Goal: Download file/media

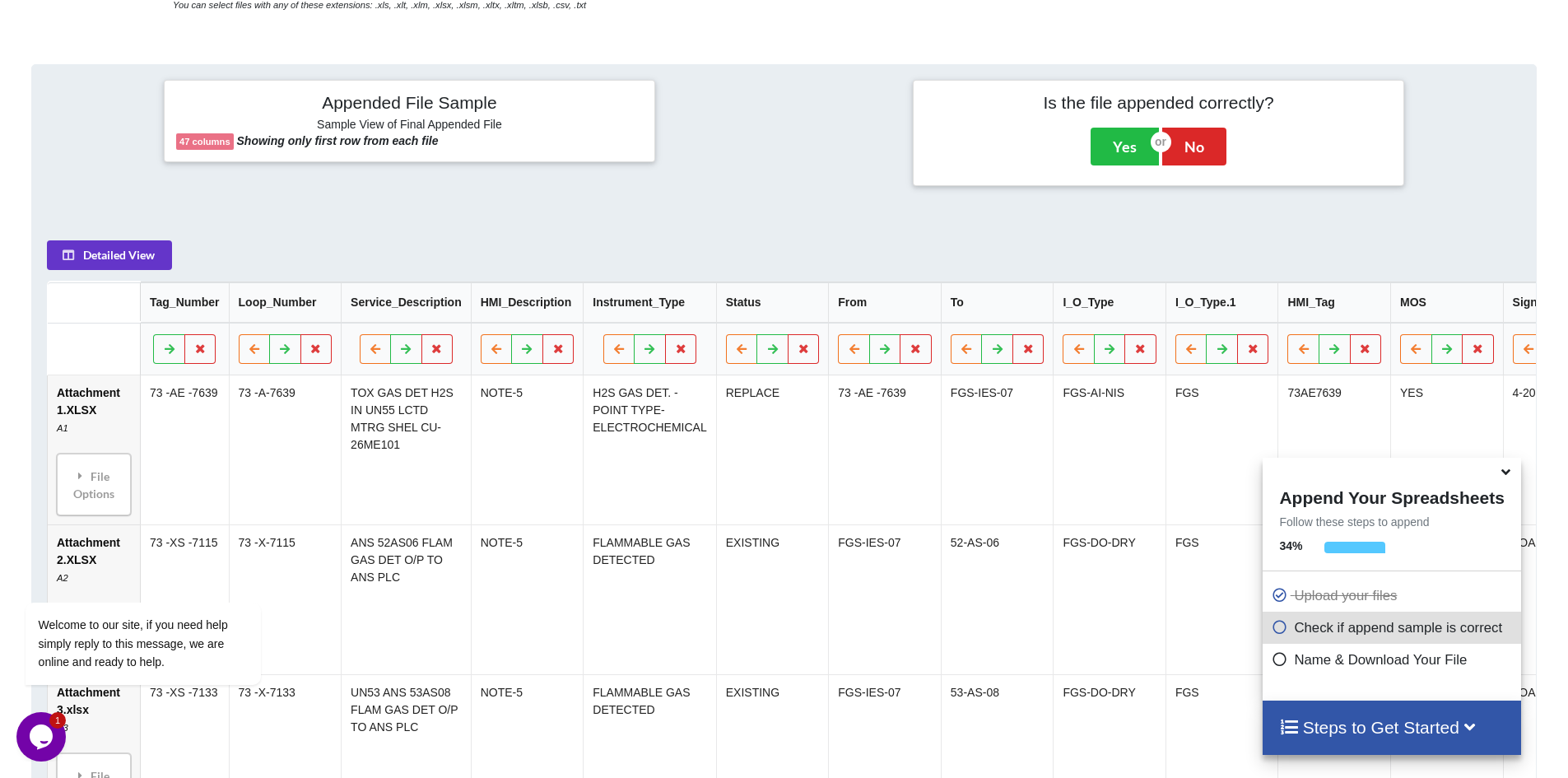
scroll to position [178, 0]
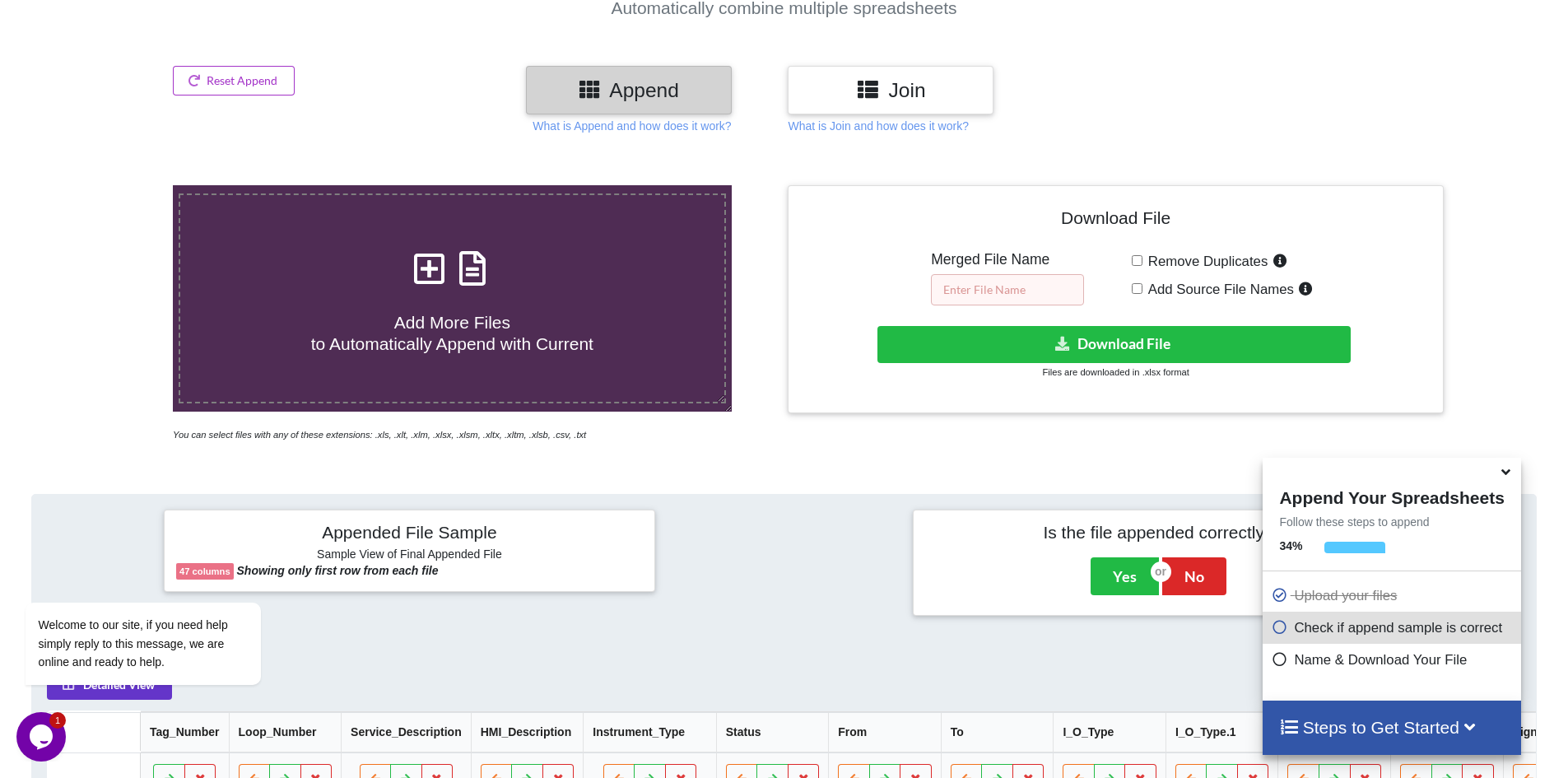
click at [966, 290] on input "text" at bounding box center [1008, 290] width 153 height 31
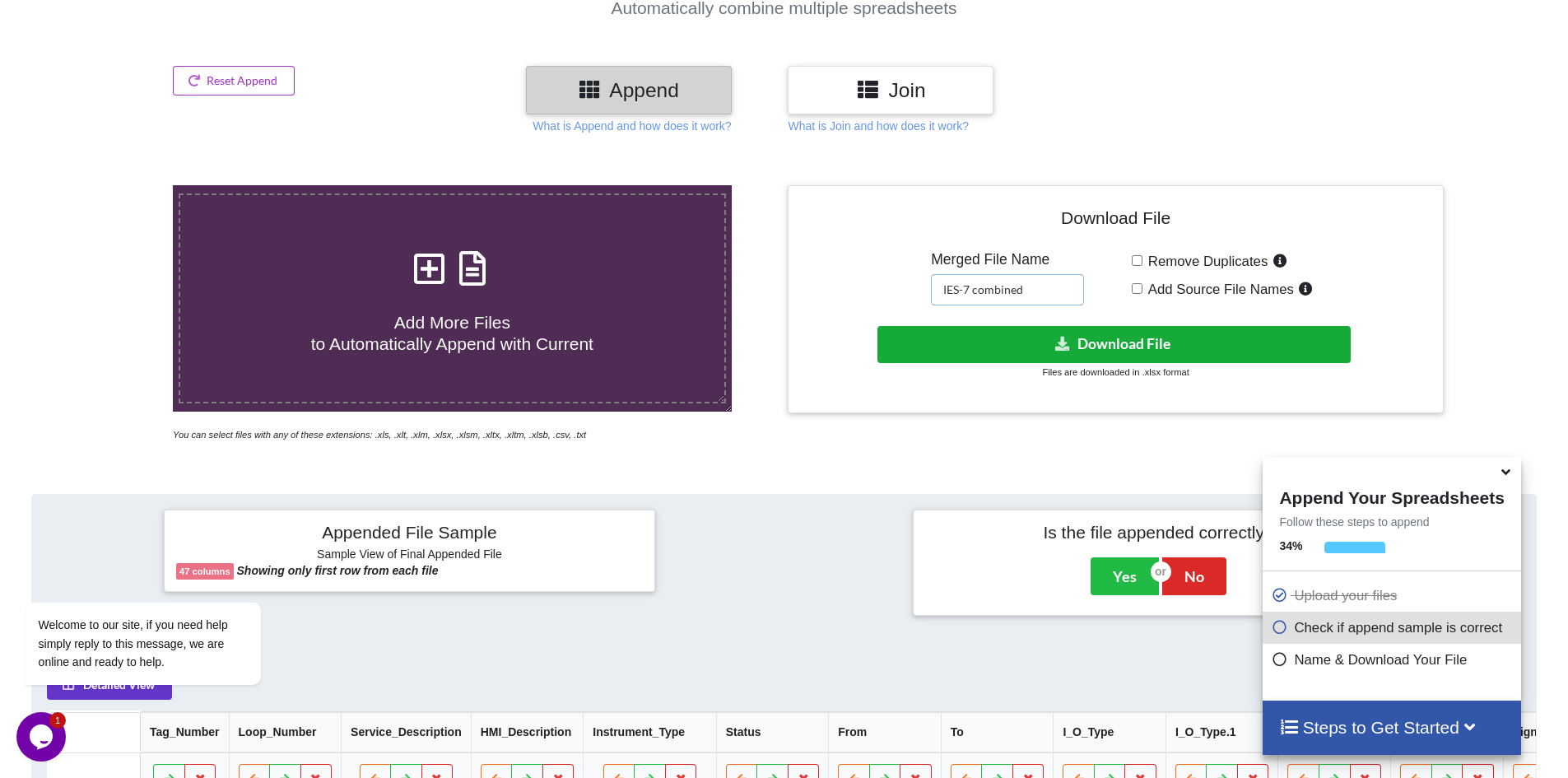
type input "IES-7 combined"
click at [1061, 344] on icon at bounding box center [1063, 342] width 18 height 12
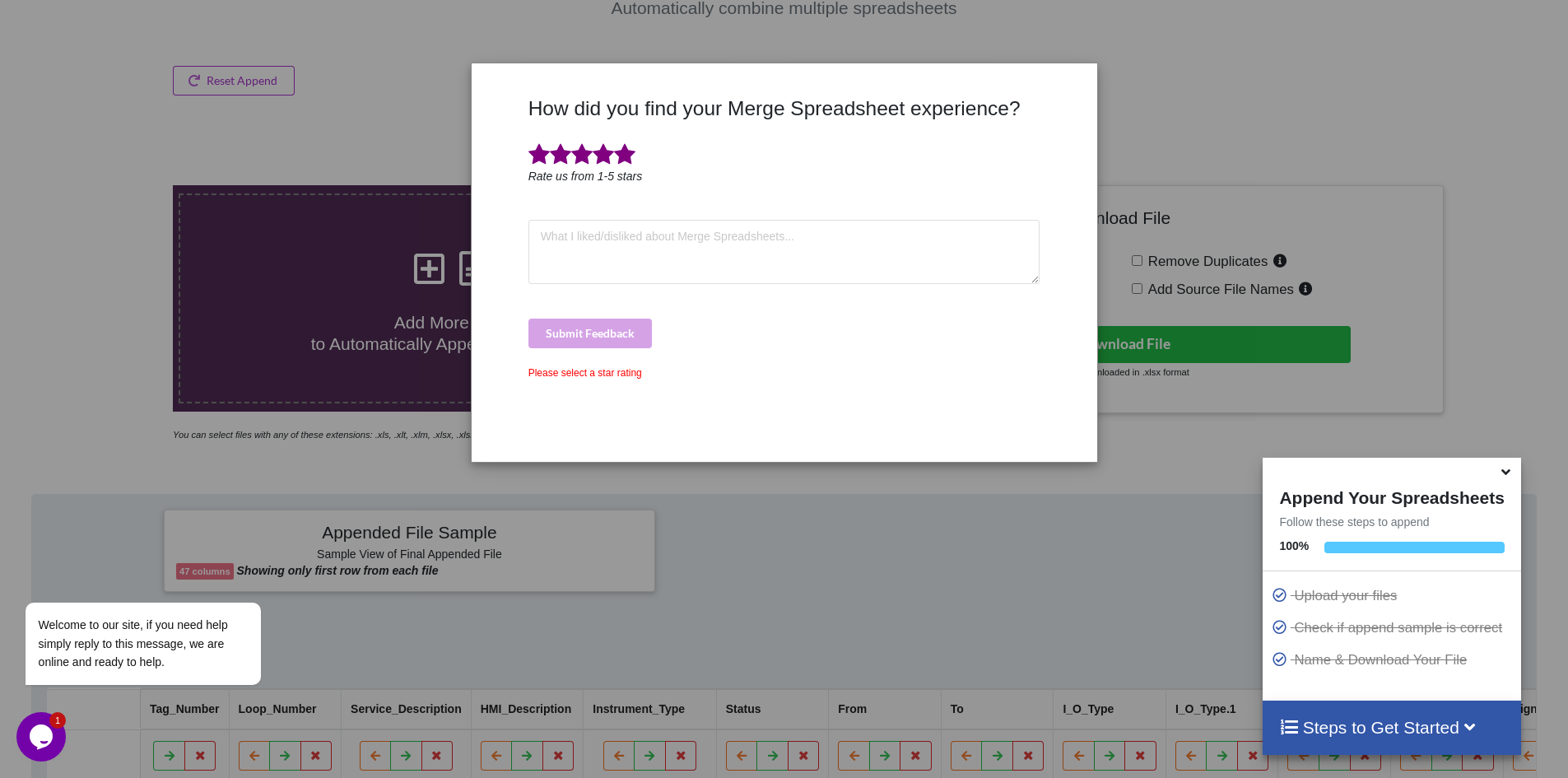
click at [623, 155] on span at bounding box center [624, 154] width 21 height 23
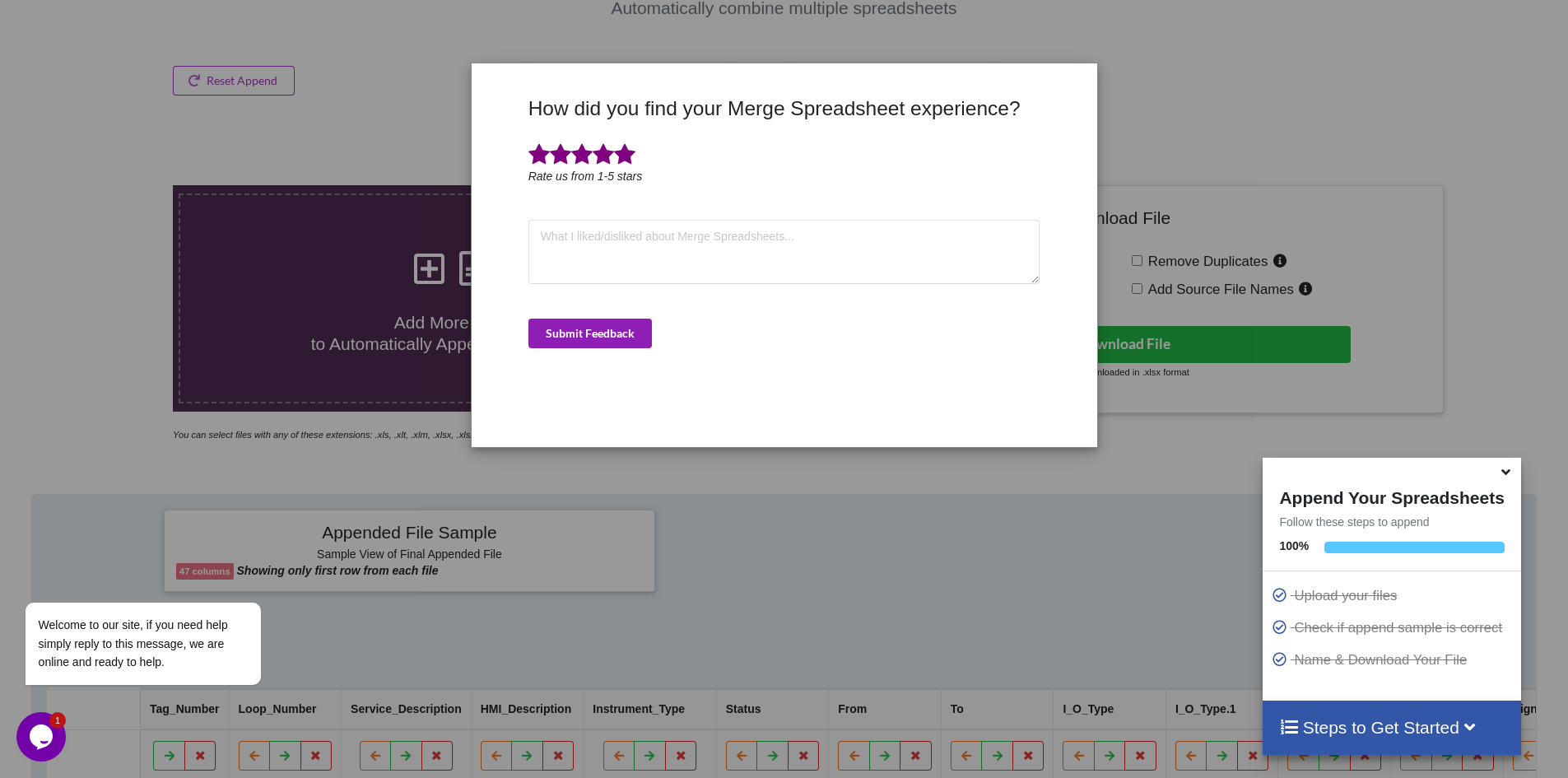
click at [626, 337] on button "Submit Feedback" at bounding box center [591, 334] width 124 height 30
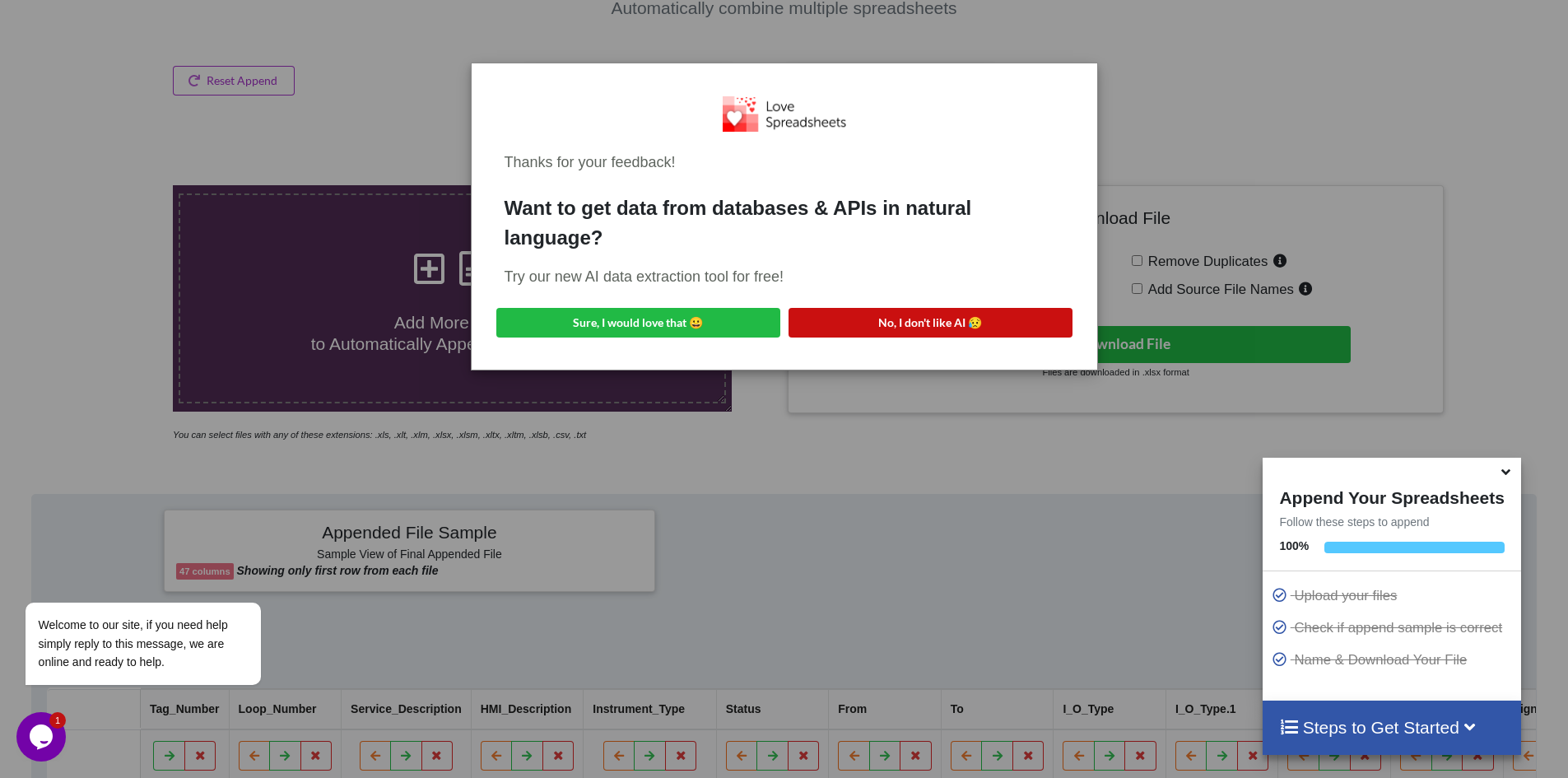
click at [868, 325] on button "No, I don't like AI 😥" at bounding box center [930, 323] width 284 height 30
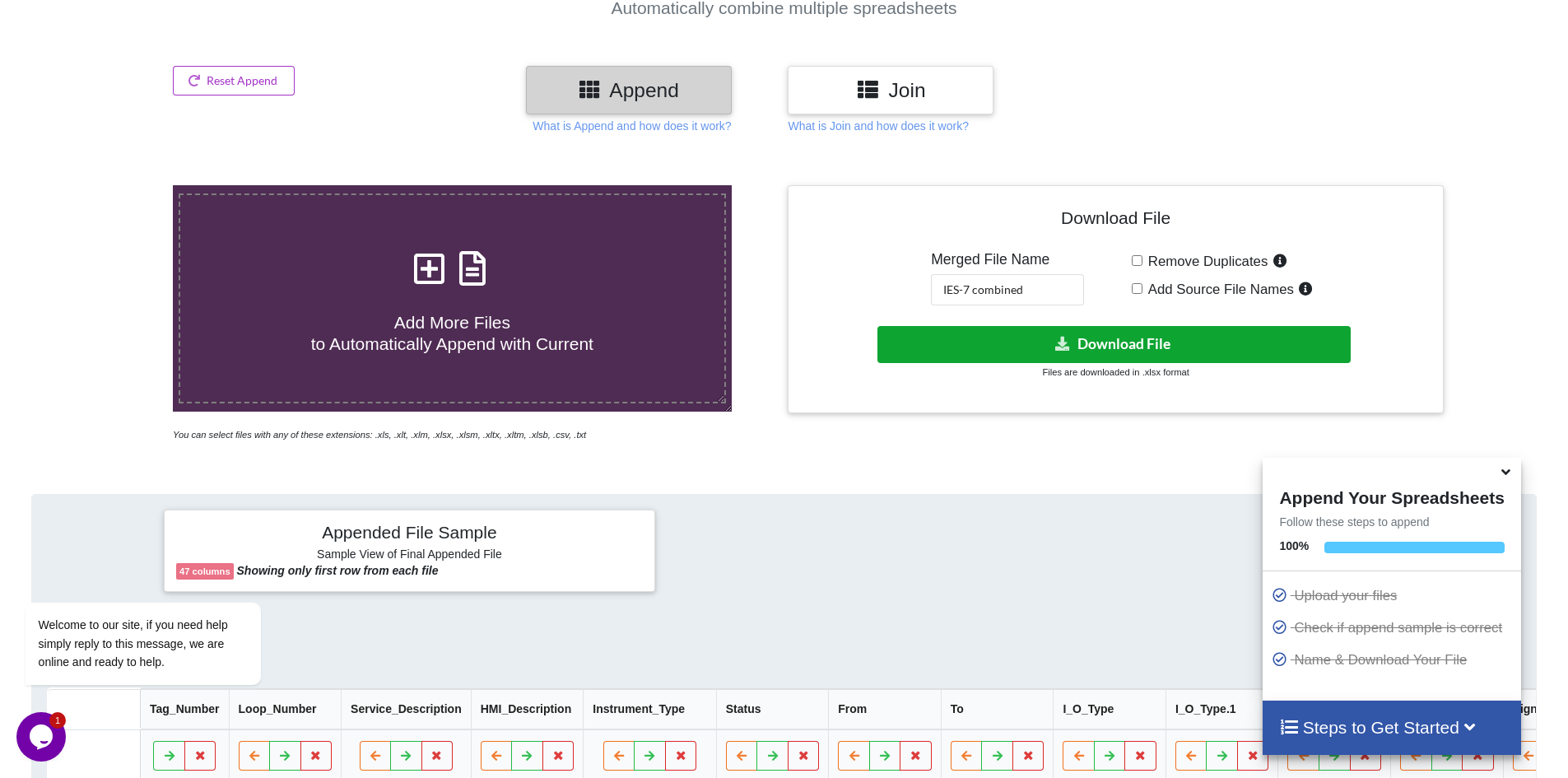
click at [1060, 349] on icon at bounding box center [1063, 342] width 18 height 12
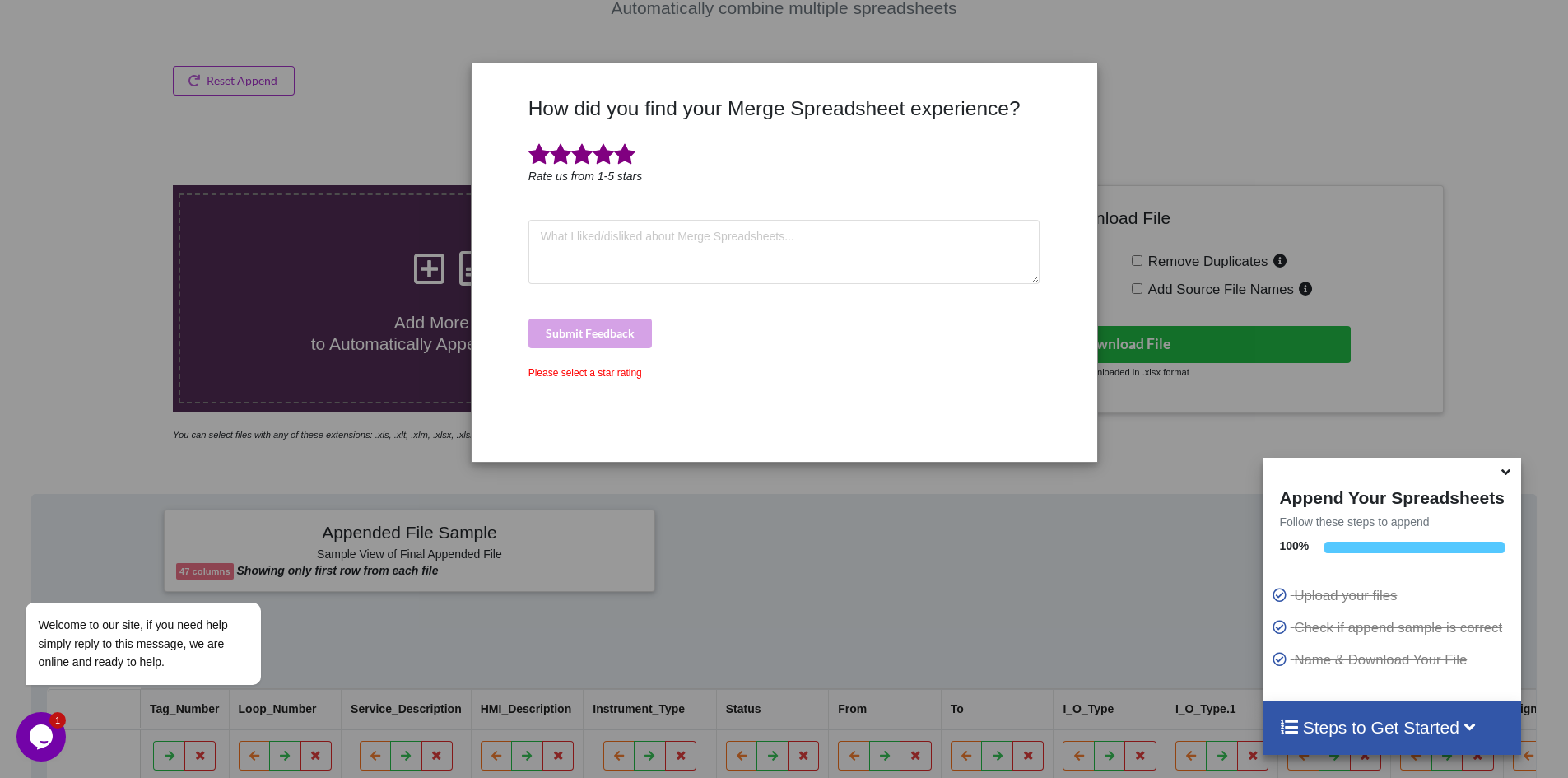
drag, startPoint x: 622, startPoint y: 156, endPoint x: 635, endPoint y: 157, distance: 13.0
click at [623, 155] on span at bounding box center [624, 154] width 21 height 23
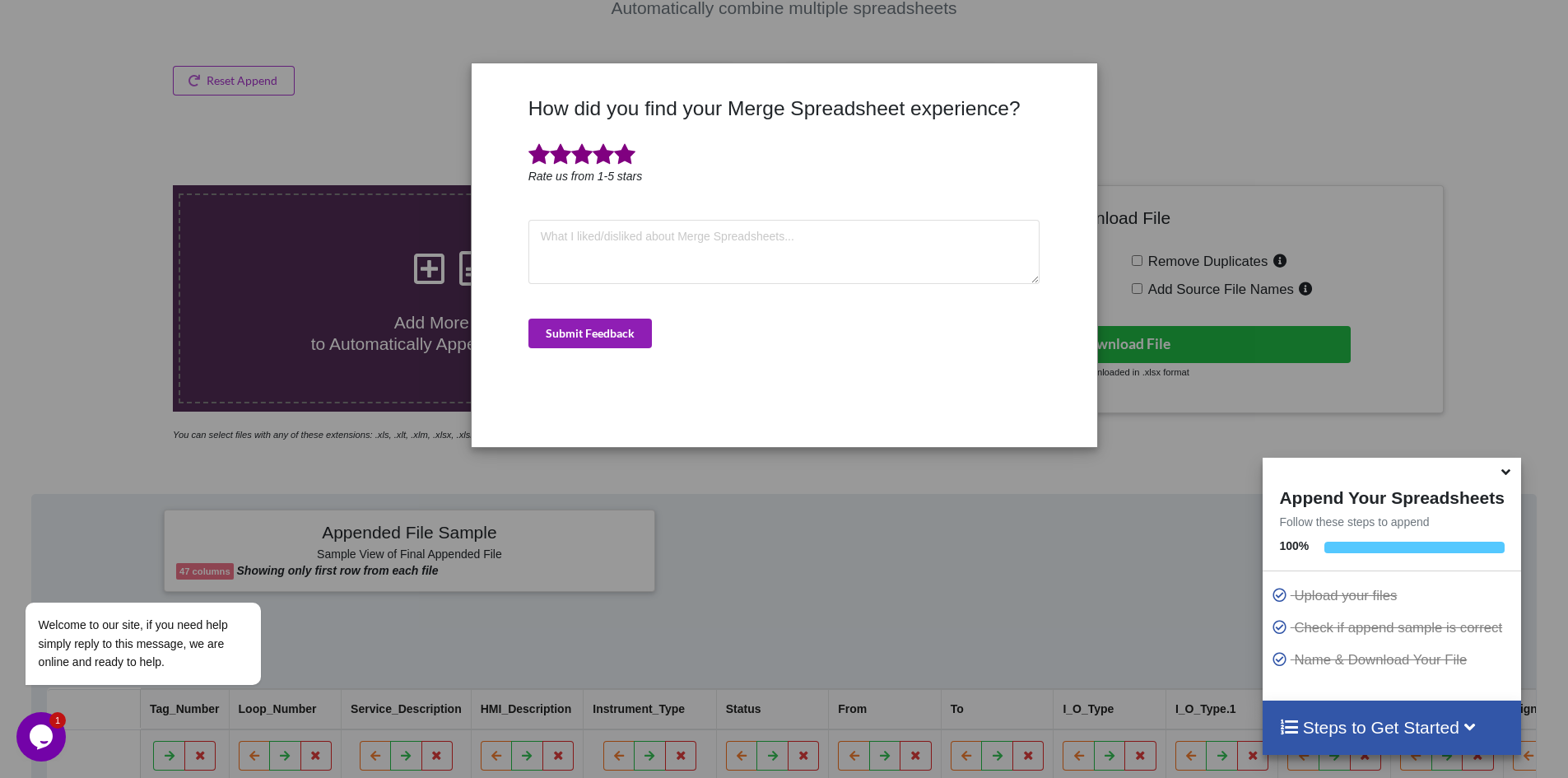
click at [631, 326] on button "Submit Feedback" at bounding box center [591, 334] width 124 height 30
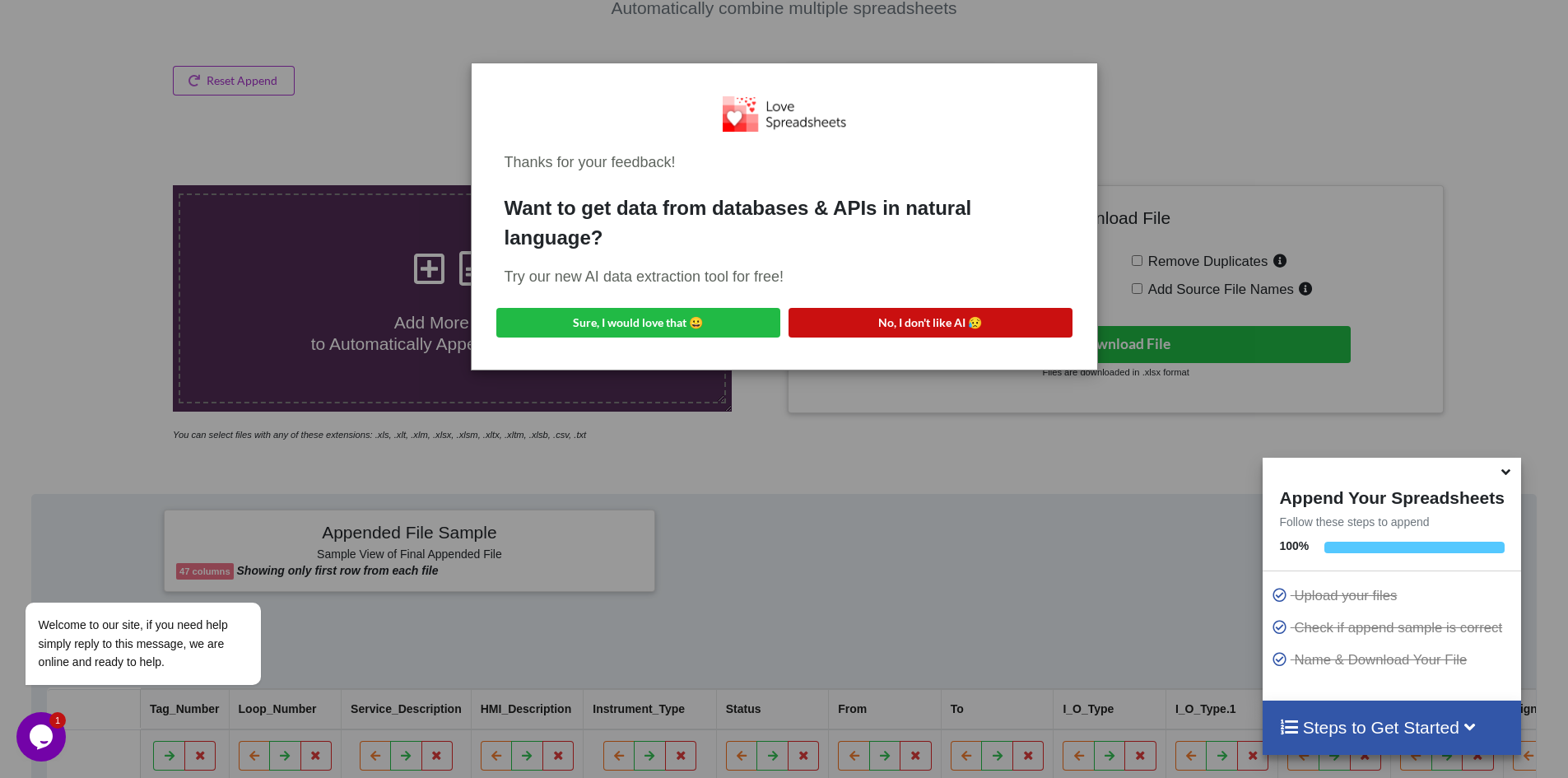
click at [841, 327] on button "No, I don't like AI 😥" at bounding box center [930, 323] width 284 height 30
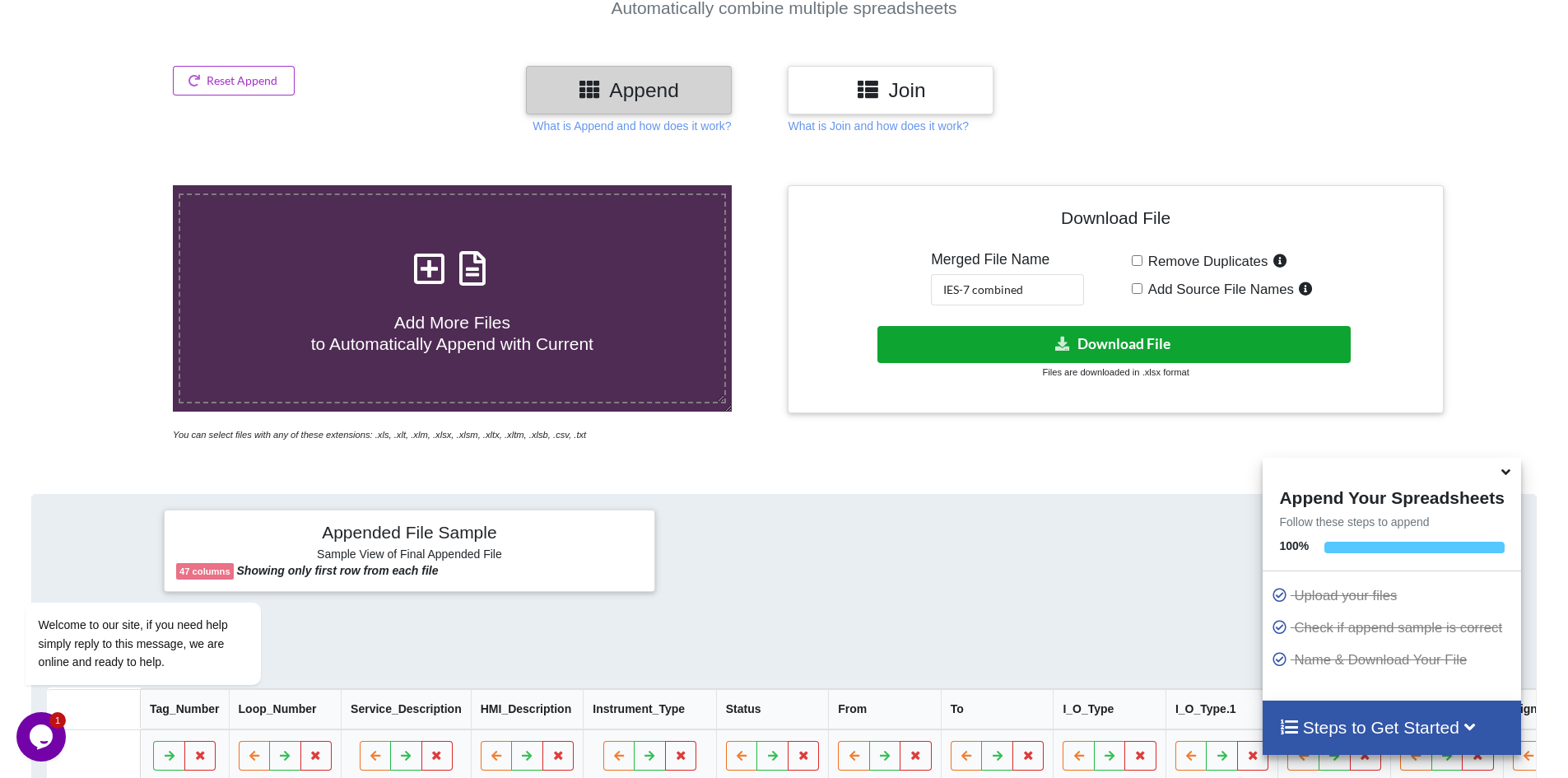
click at [1066, 341] on icon at bounding box center [1063, 342] width 18 height 12
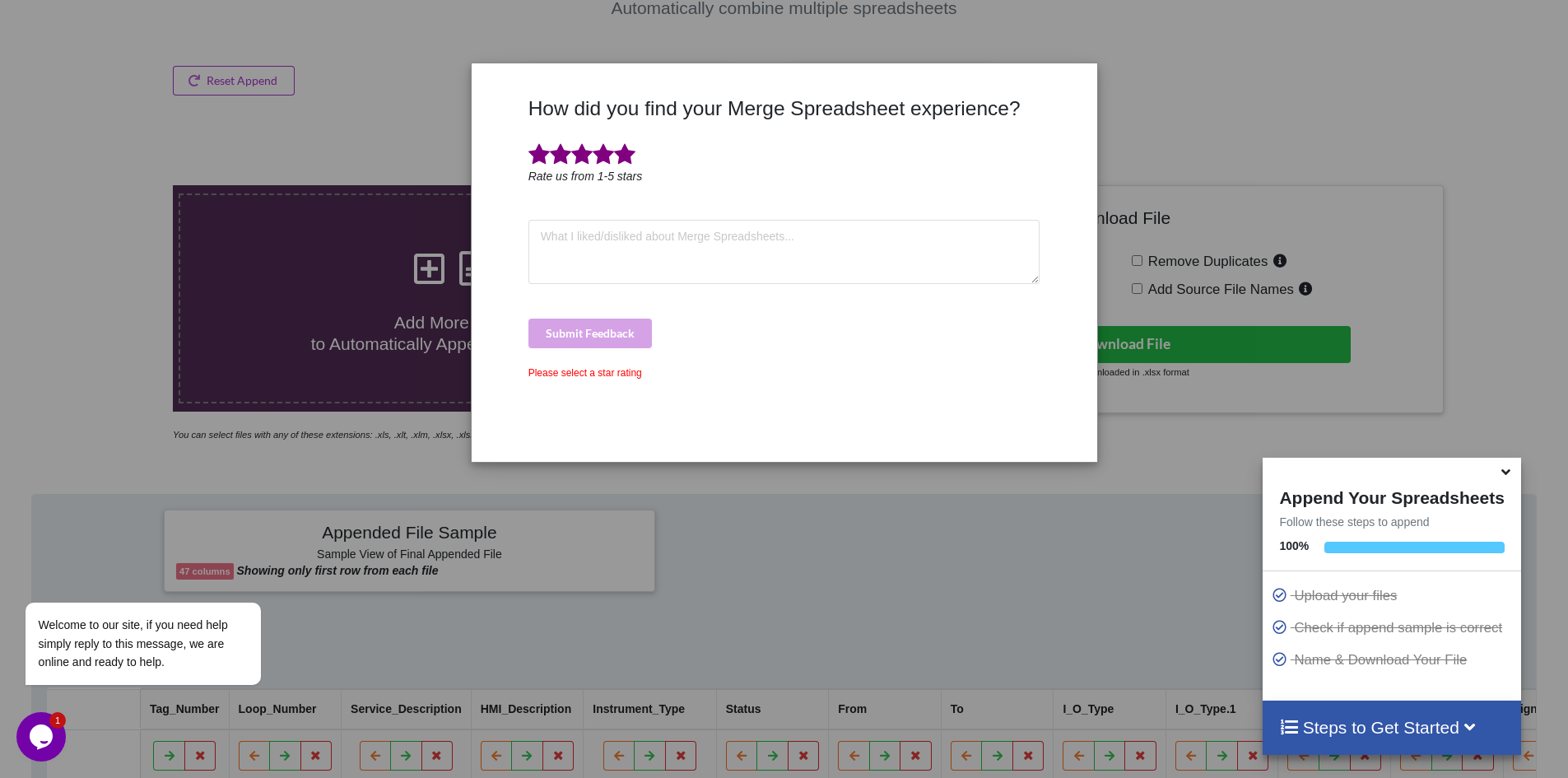
click at [626, 160] on span at bounding box center [624, 154] width 21 height 23
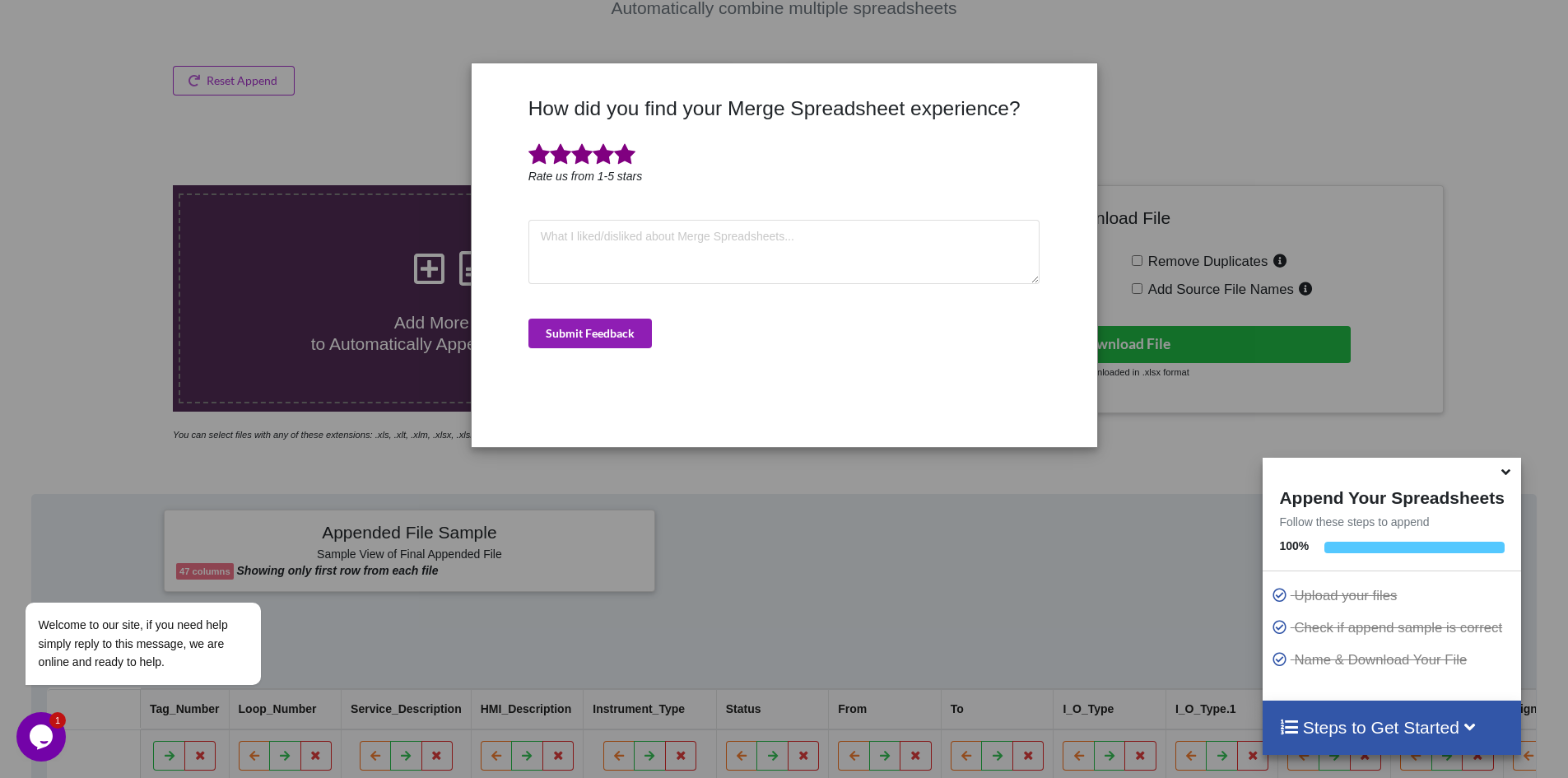
click at [631, 321] on button "Submit Feedback" at bounding box center [591, 334] width 124 height 30
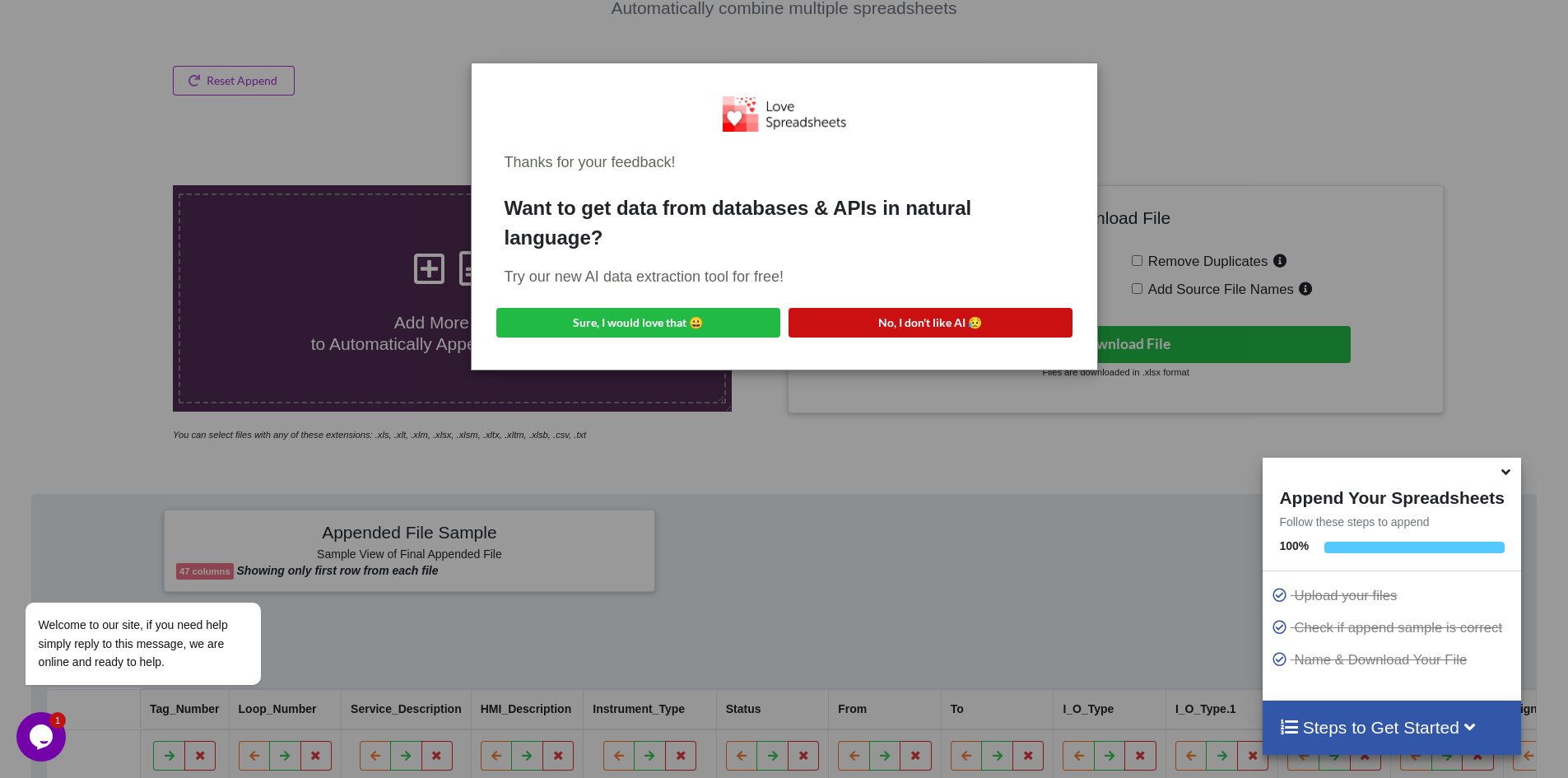
click at [846, 315] on button "No, I don't like AI 😥" at bounding box center [930, 323] width 284 height 30
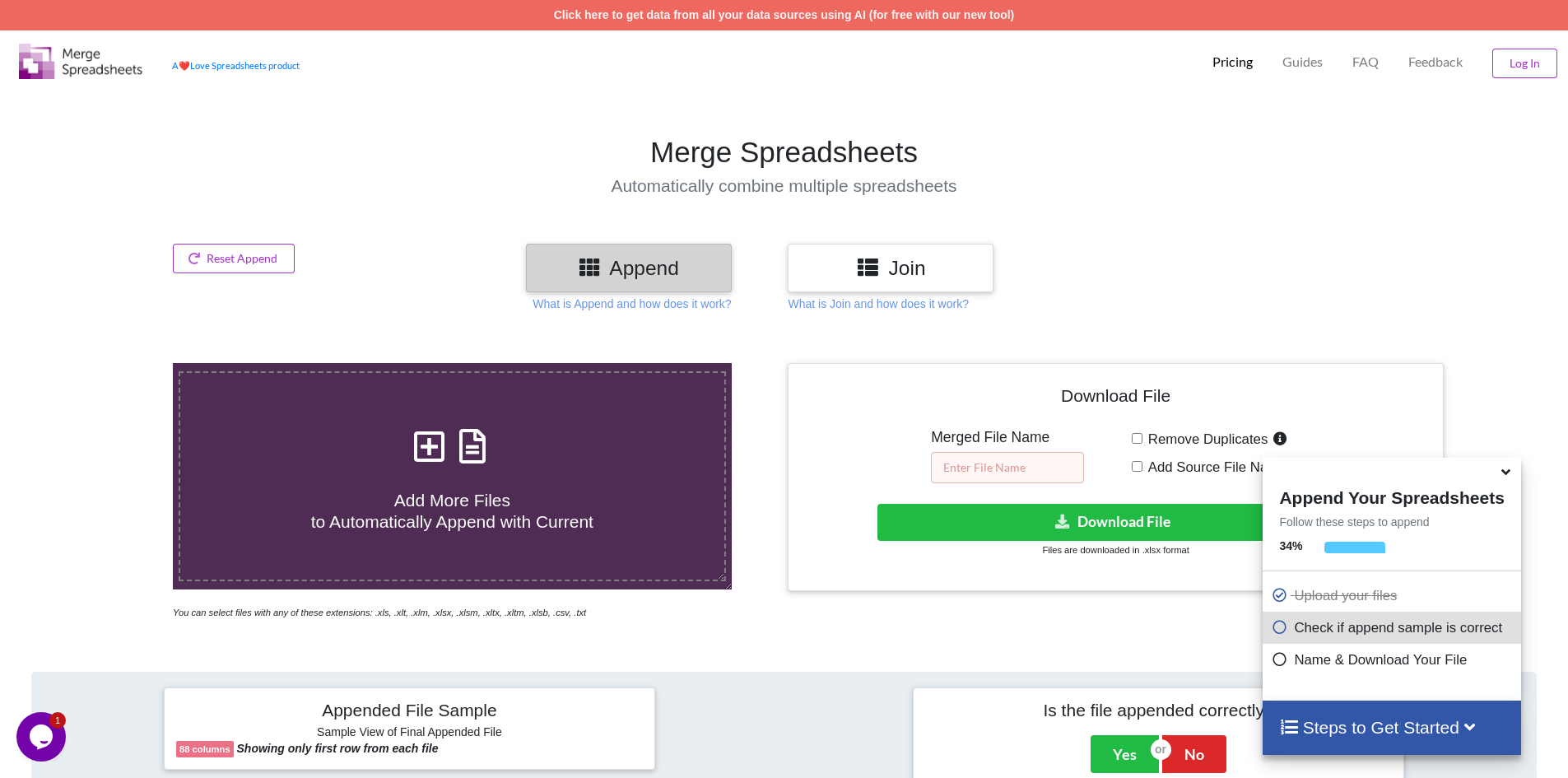
click at [949, 469] on input "text" at bounding box center [1008, 468] width 153 height 31
type input "FireStation"
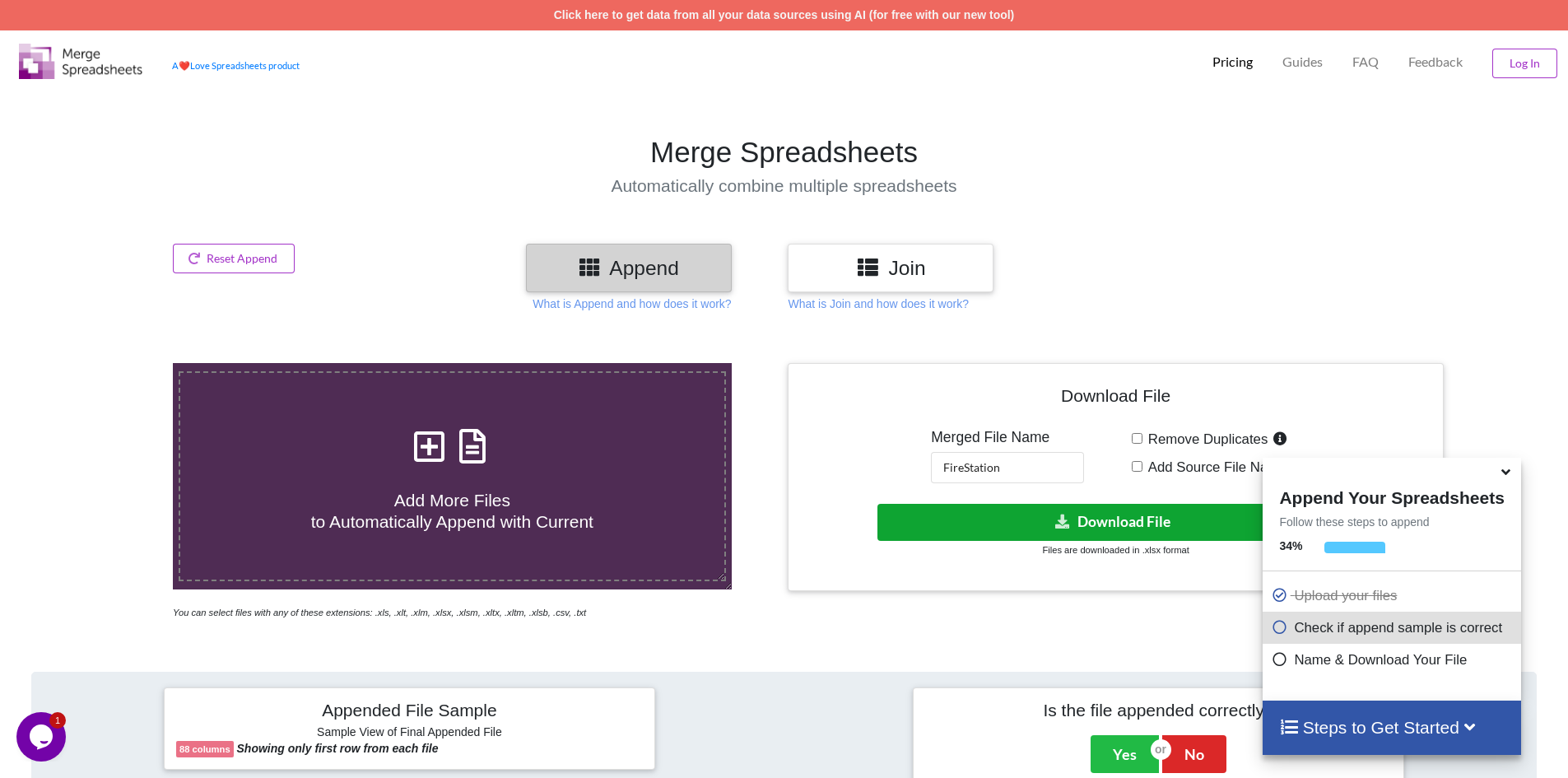
click at [1068, 519] on icon at bounding box center [1063, 521] width 18 height 12
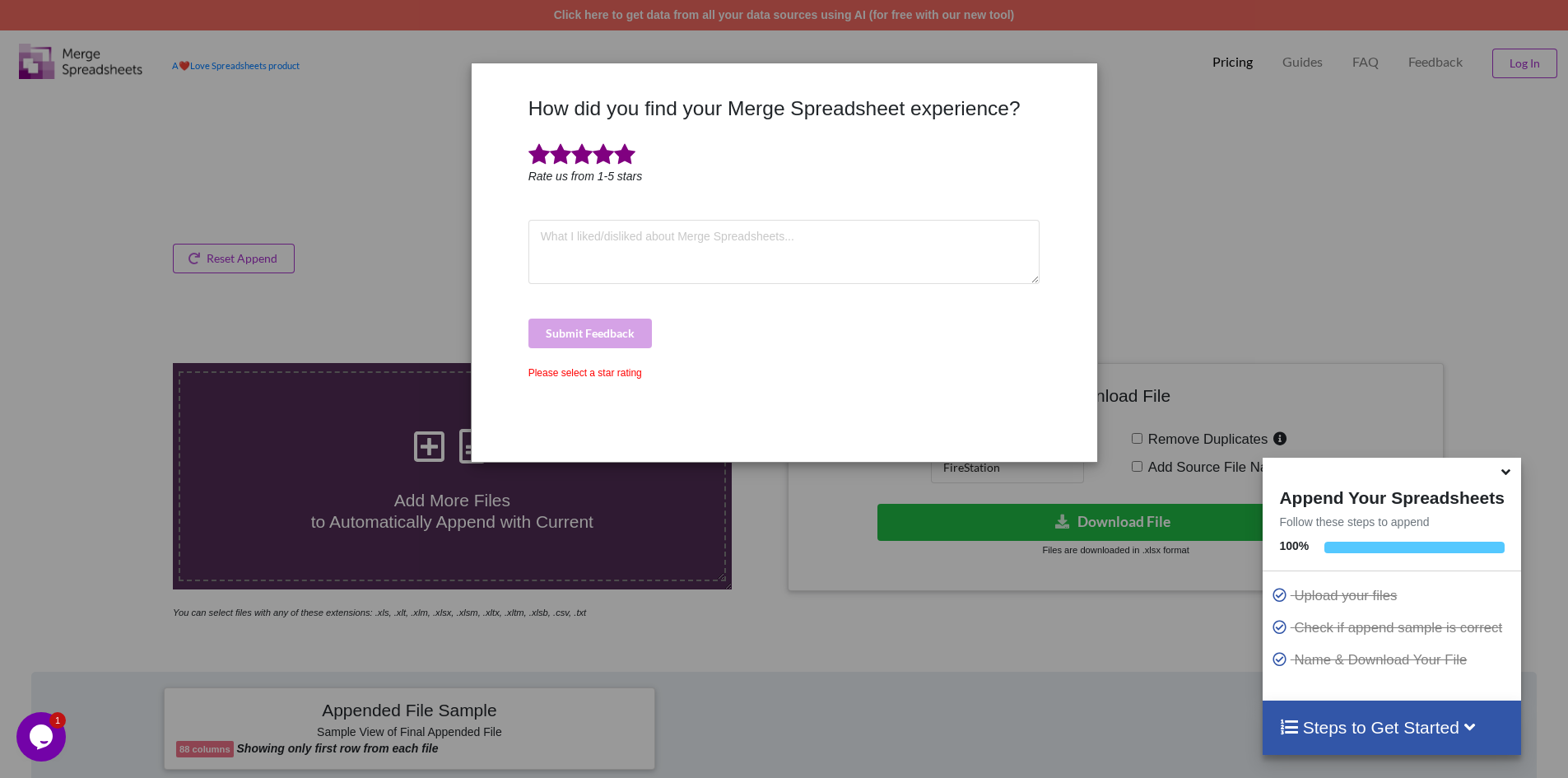
click at [623, 148] on span at bounding box center [624, 154] width 21 height 23
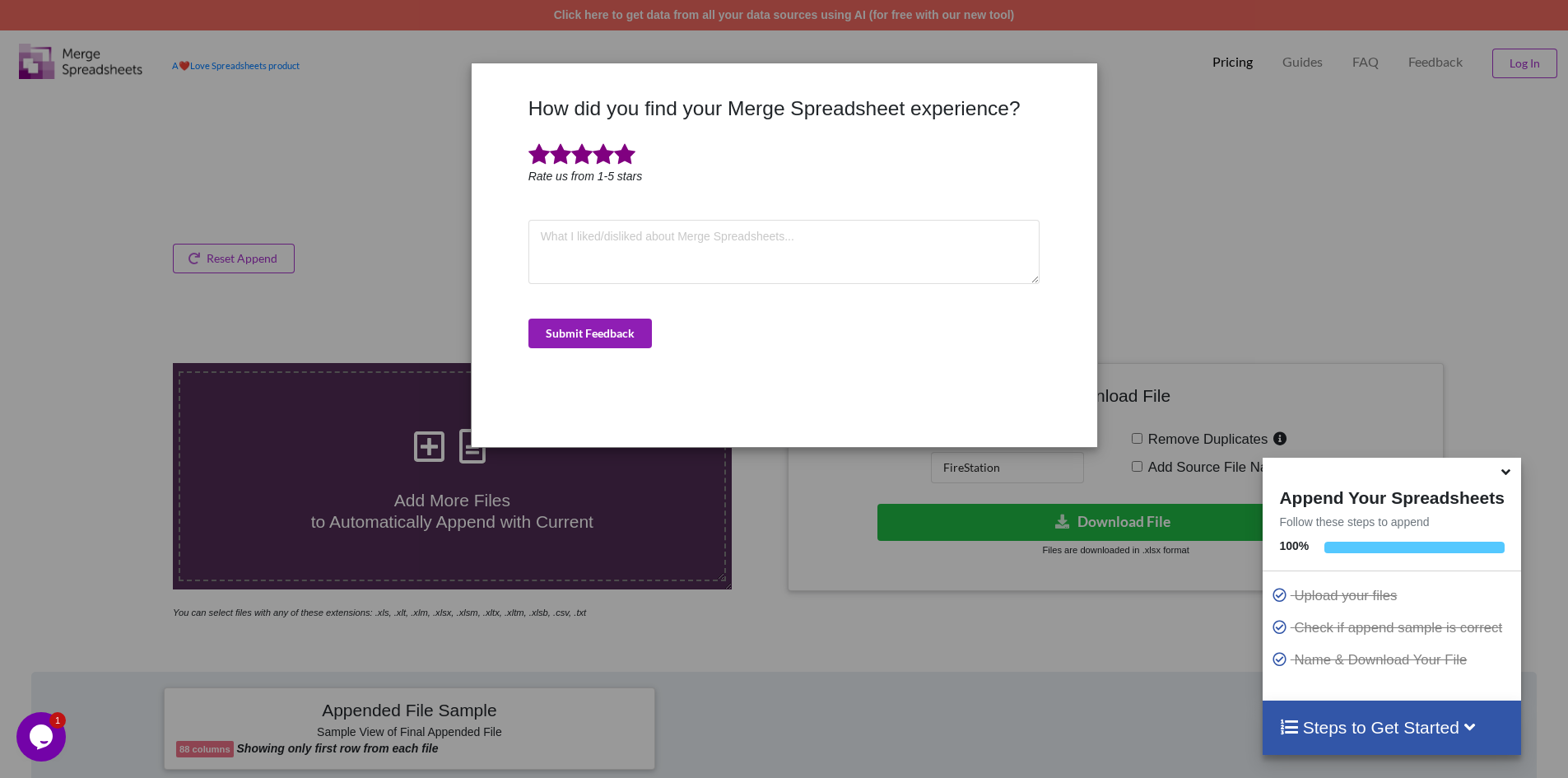
click at [643, 328] on button "Submit Feedback" at bounding box center [591, 334] width 124 height 30
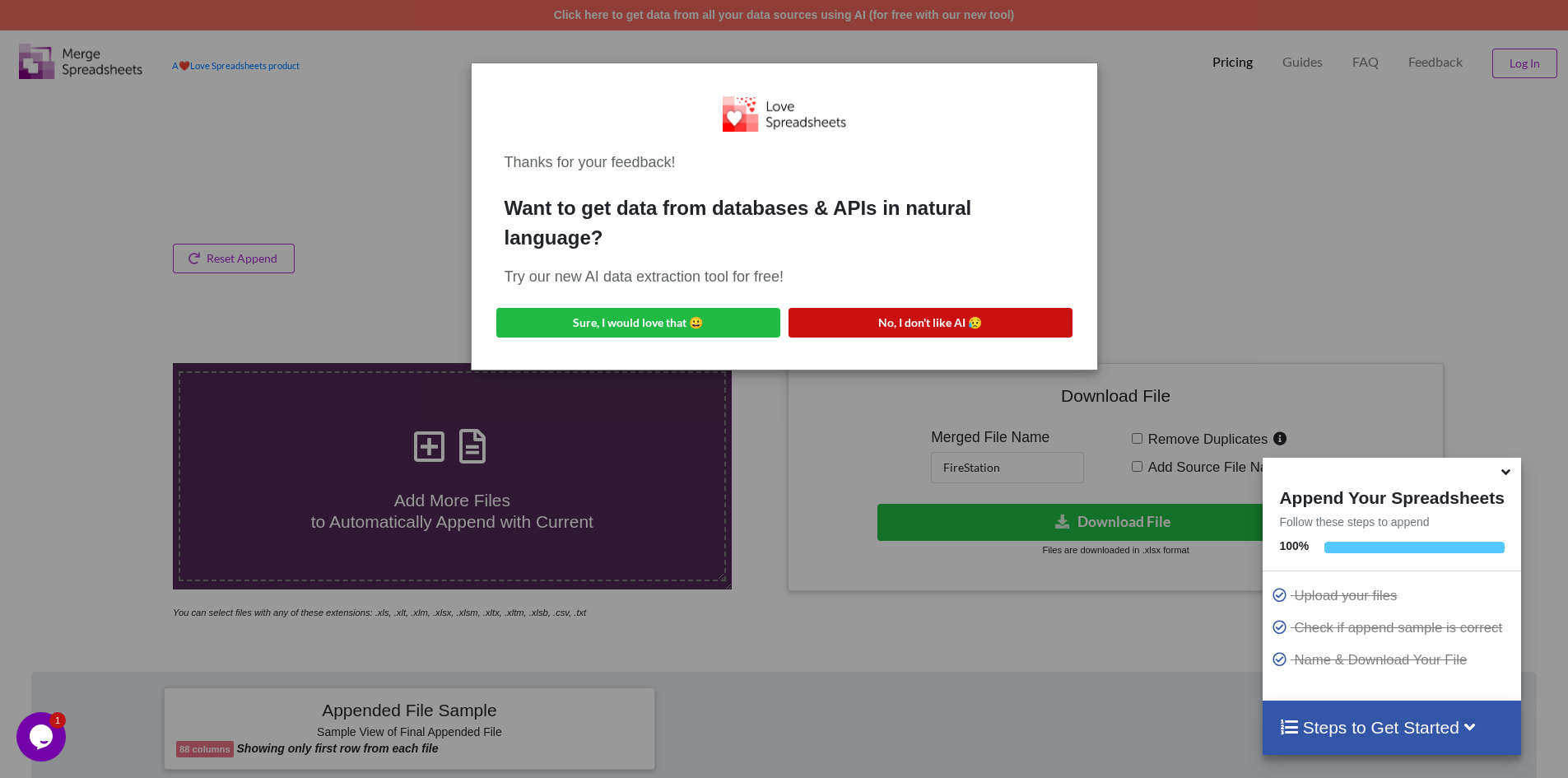
click at [1046, 312] on button "No, I don't like AI 😥" at bounding box center [930, 323] width 284 height 30
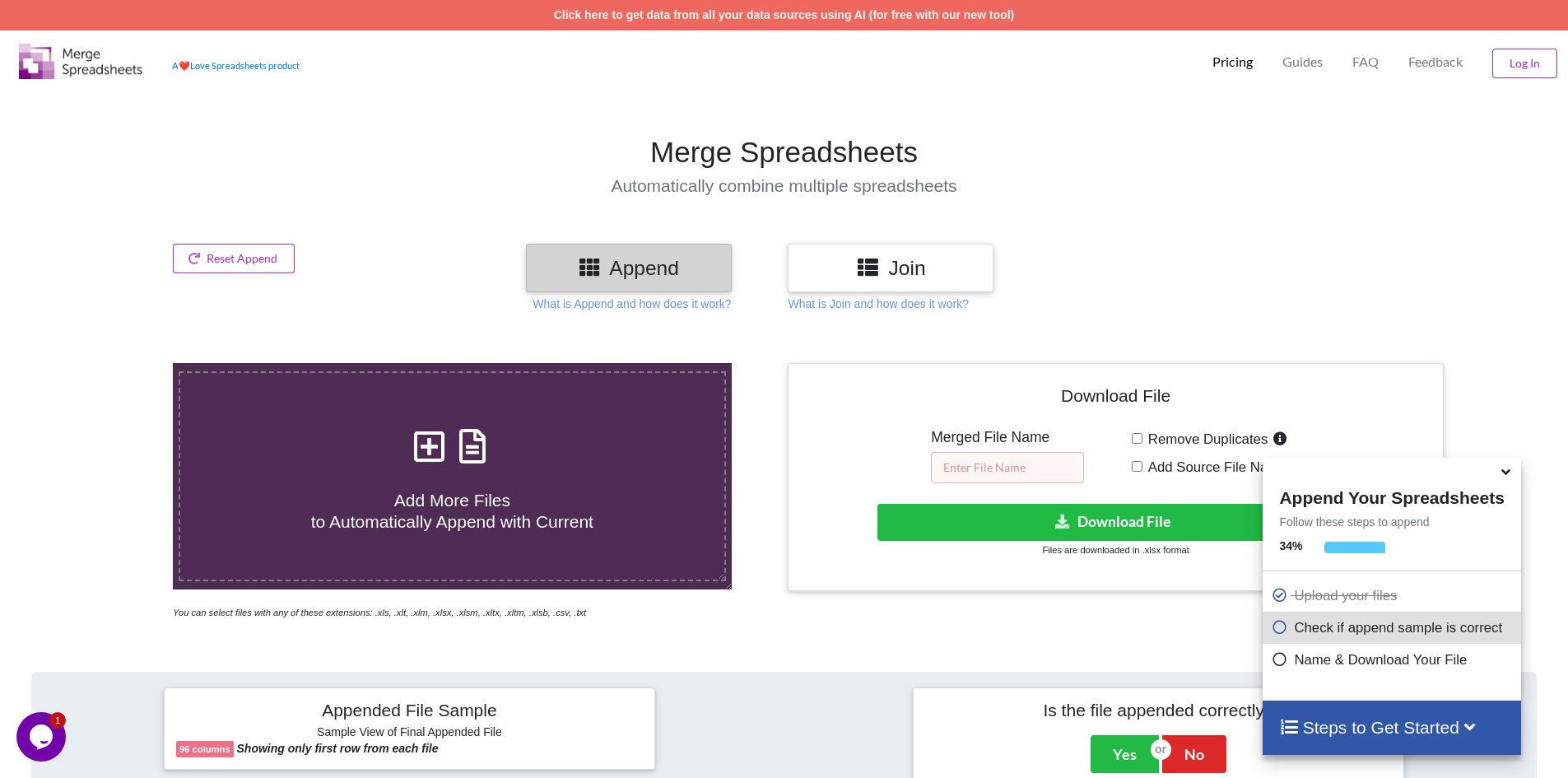
click at [974, 468] on input "text" at bounding box center [1008, 468] width 153 height 31
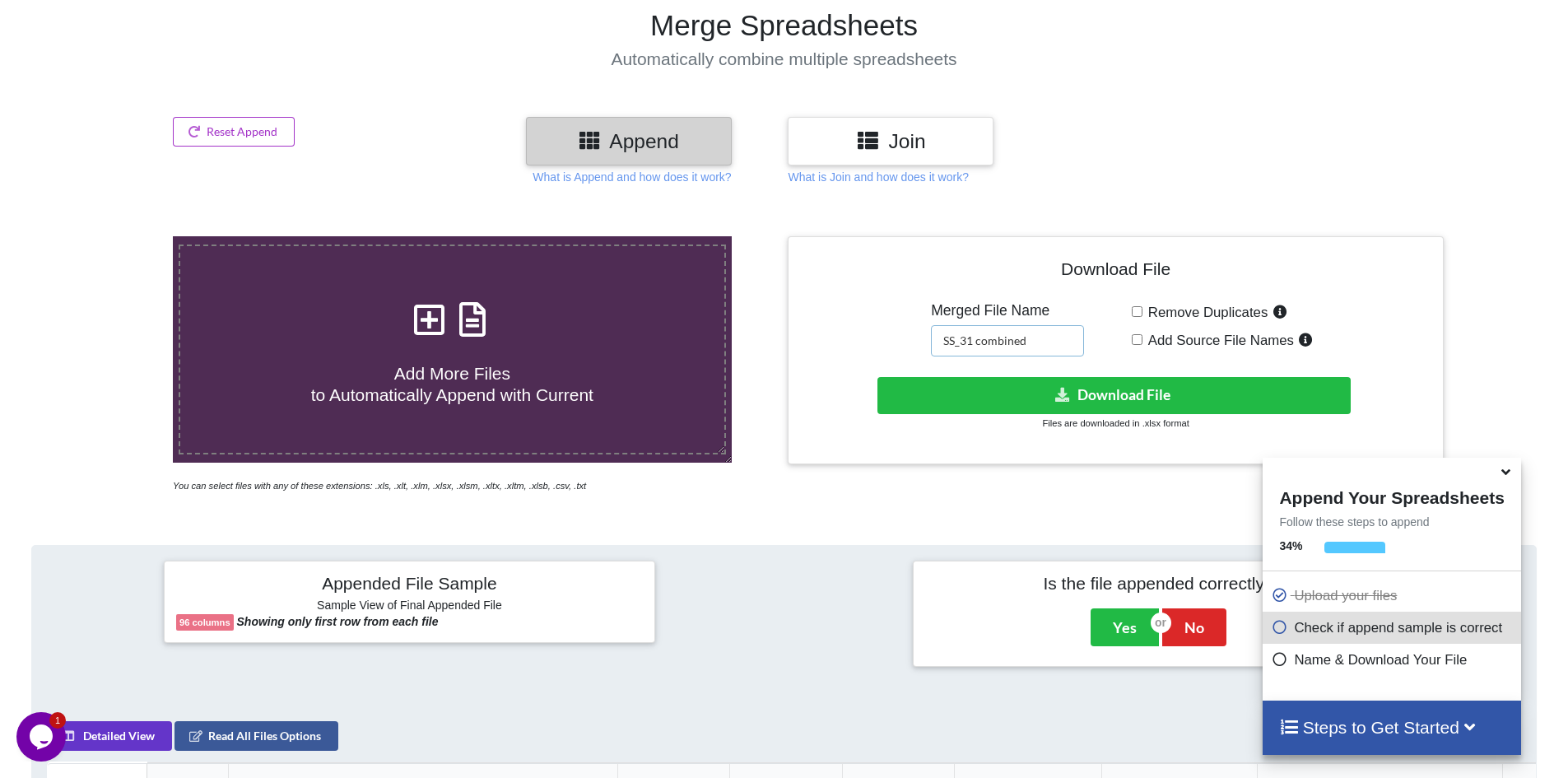
scroll to position [82, 0]
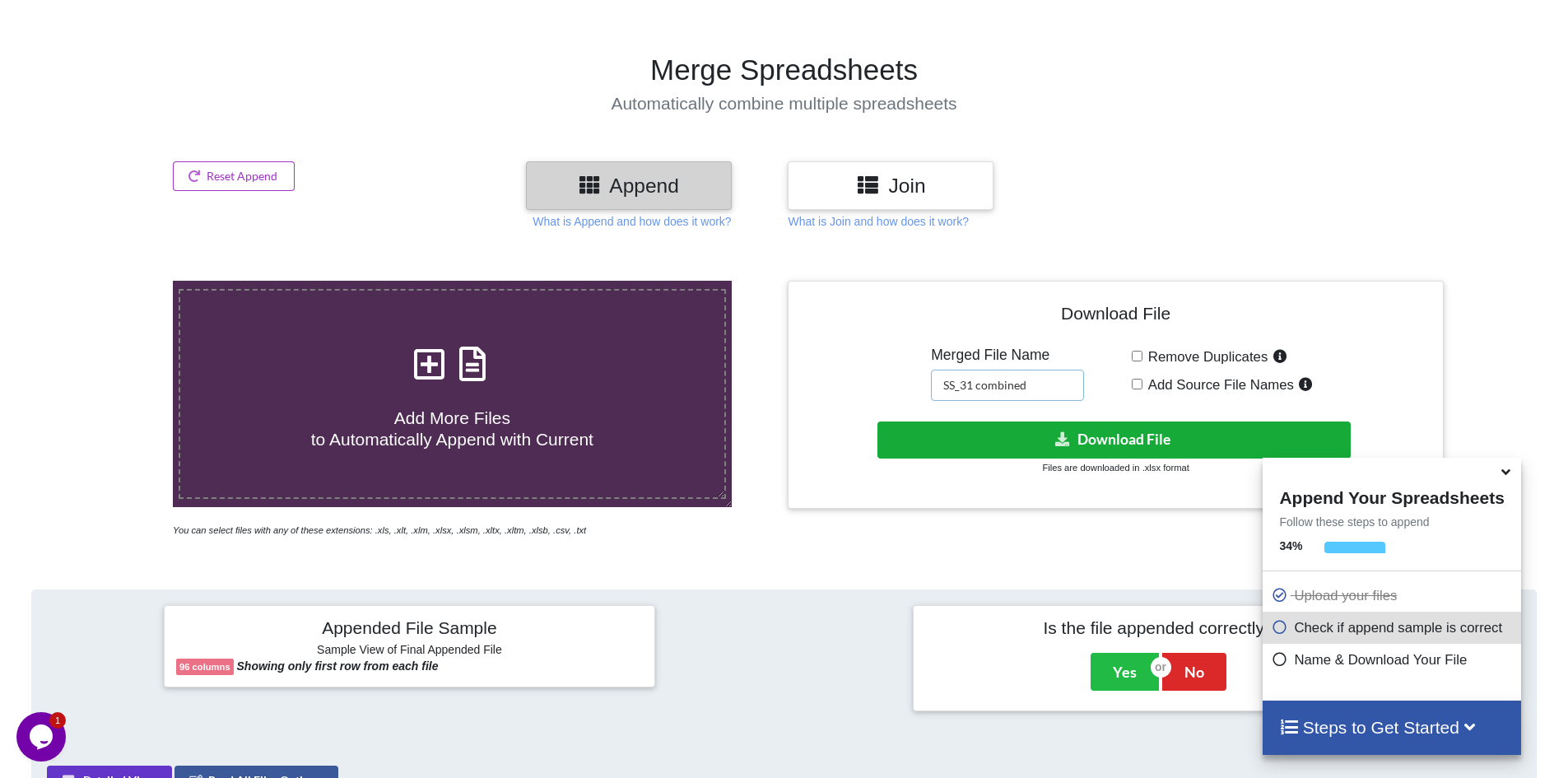
type input "SS_31 combined"
click at [1060, 438] on icon at bounding box center [1063, 438] width 18 height 12
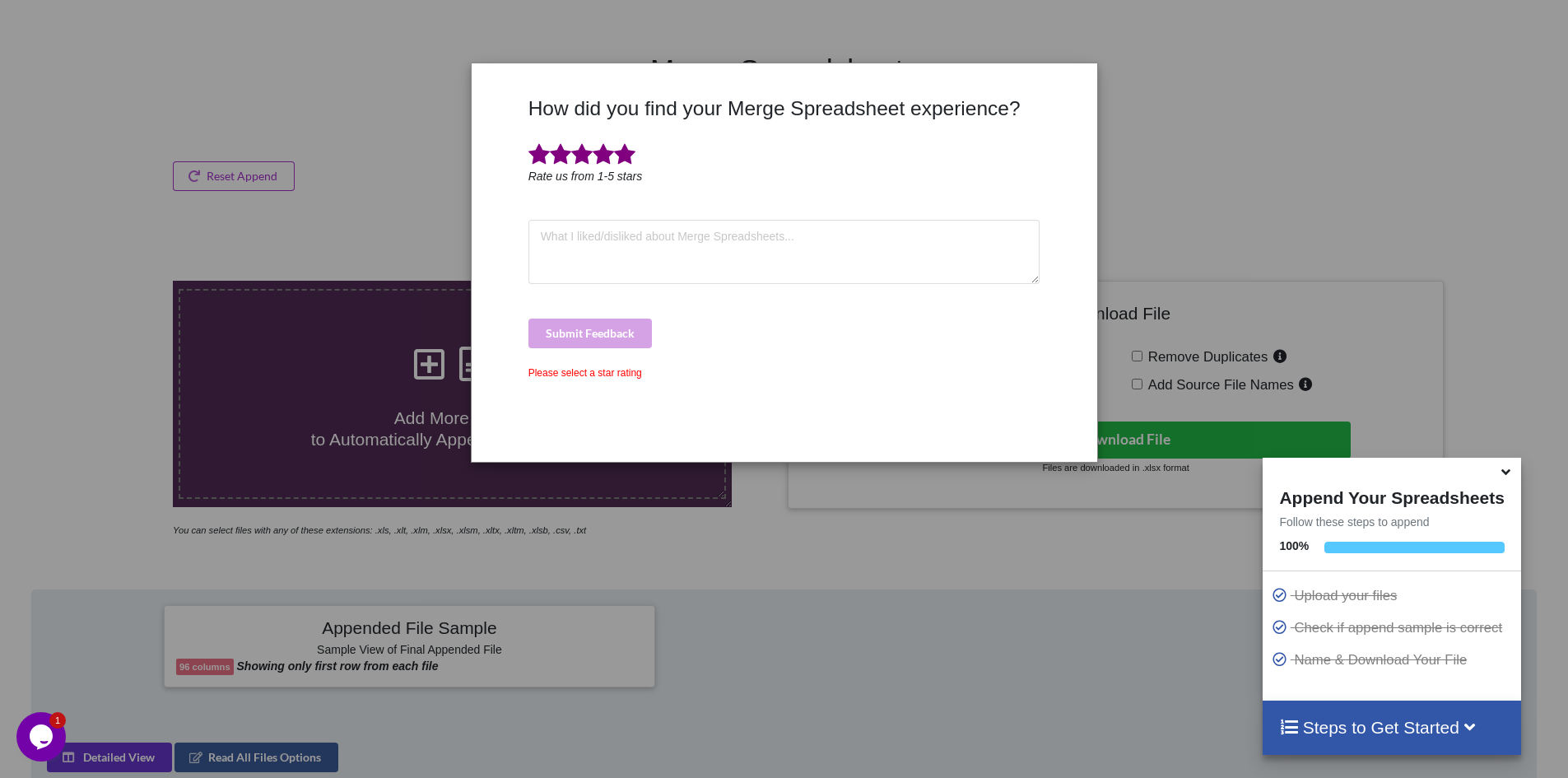
click at [622, 158] on span at bounding box center [624, 154] width 21 height 23
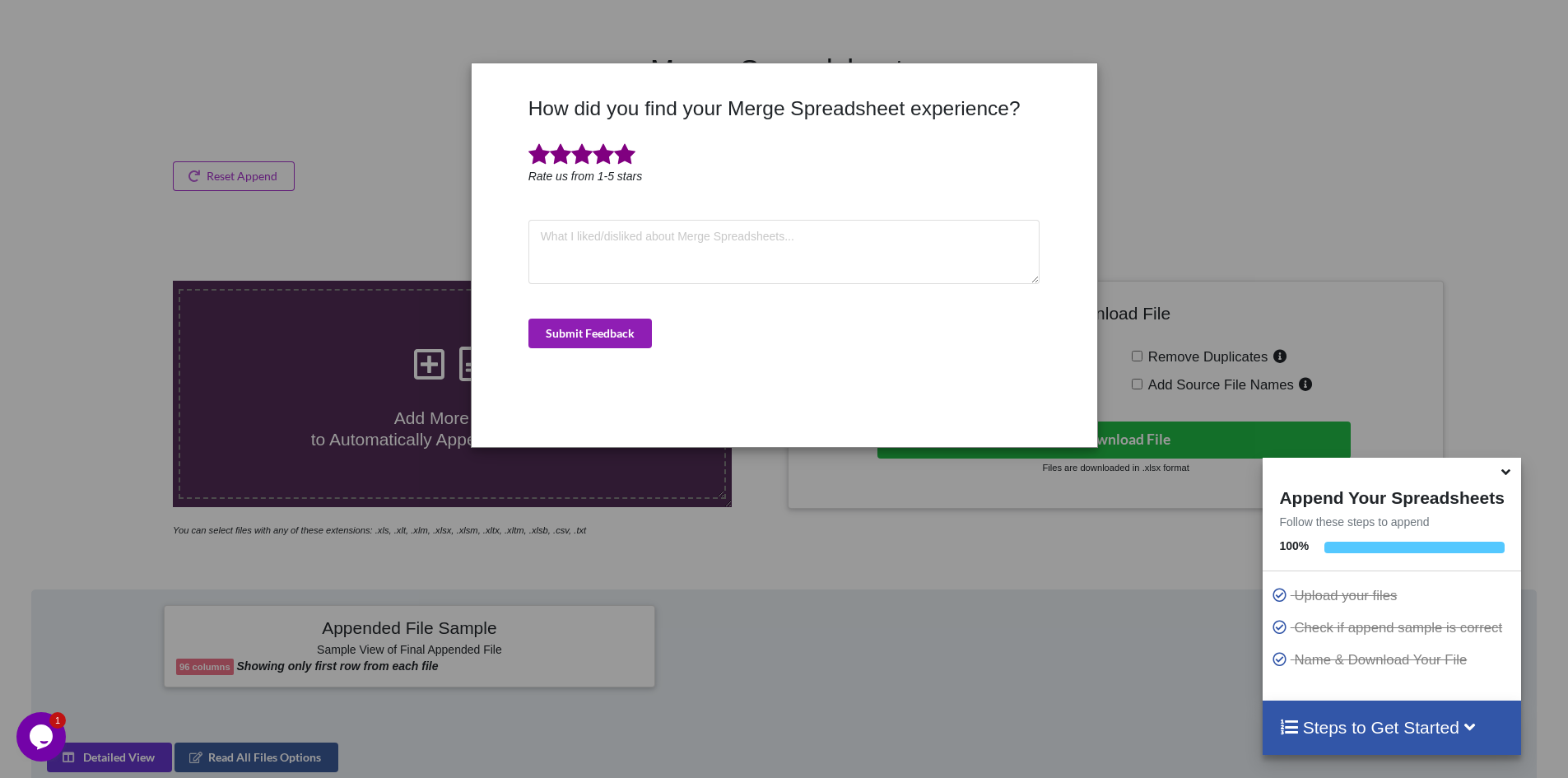
click at [639, 340] on button "Submit Feedback" at bounding box center [591, 334] width 124 height 30
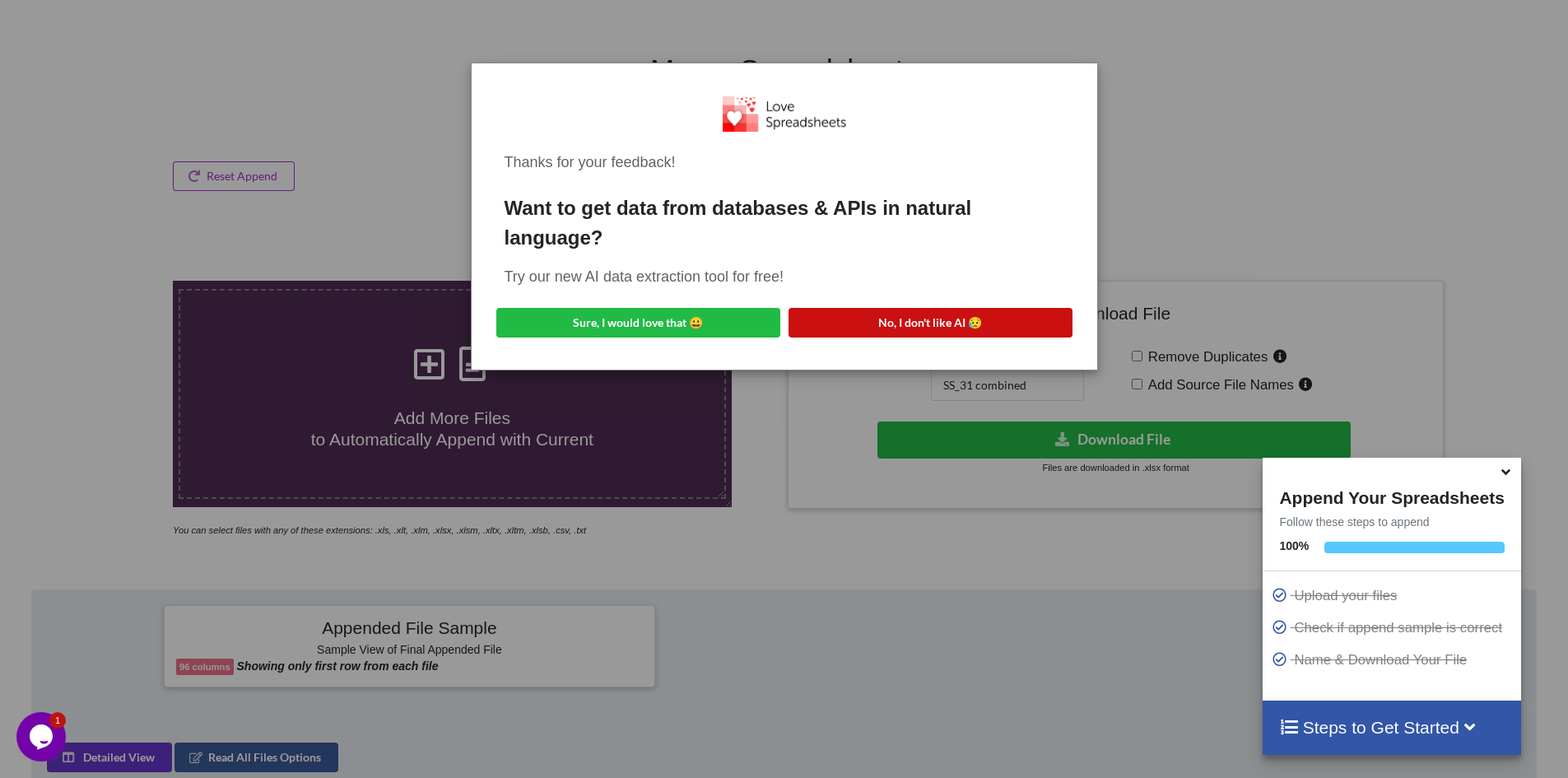
click at [1009, 315] on button "No, I don't like AI 😥" at bounding box center [930, 323] width 284 height 30
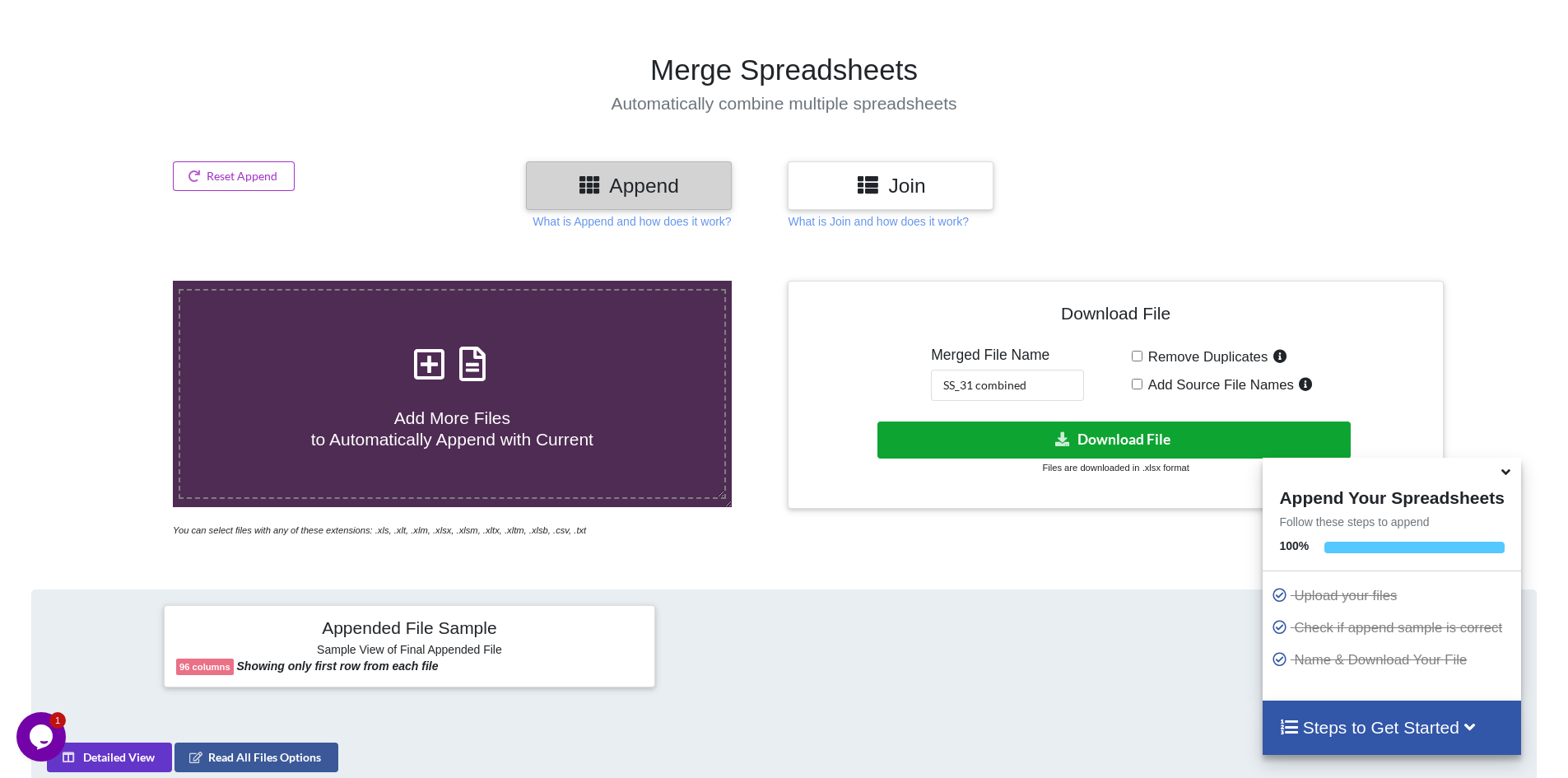
click at [1065, 439] on icon at bounding box center [1063, 438] width 18 height 12
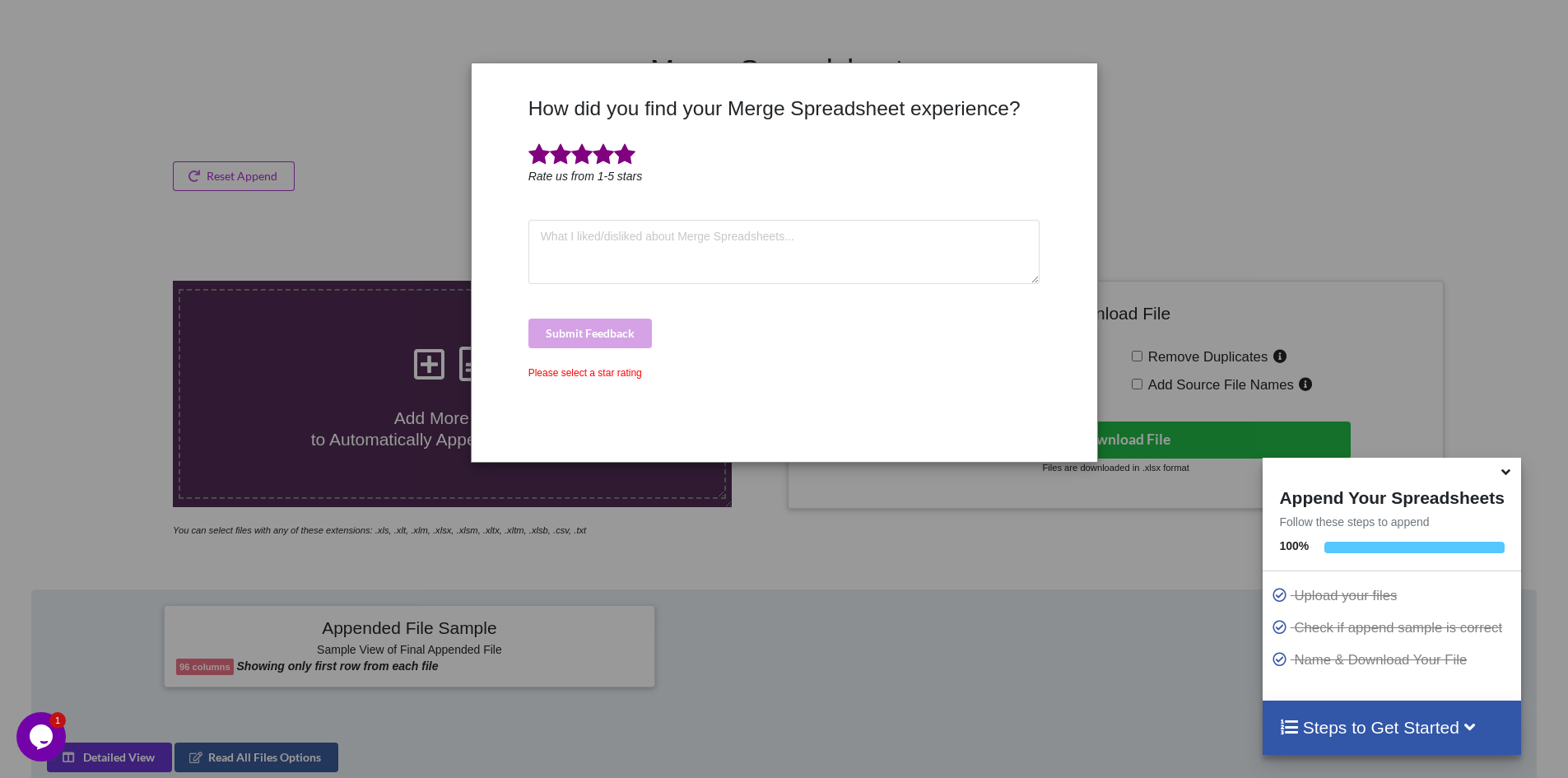
drag, startPoint x: 627, startPoint y: 155, endPoint x: 637, endPoint y: 259, distance: 104.5
click at [627, 156] on span at bounding box center [624, 154] width 21 height 23
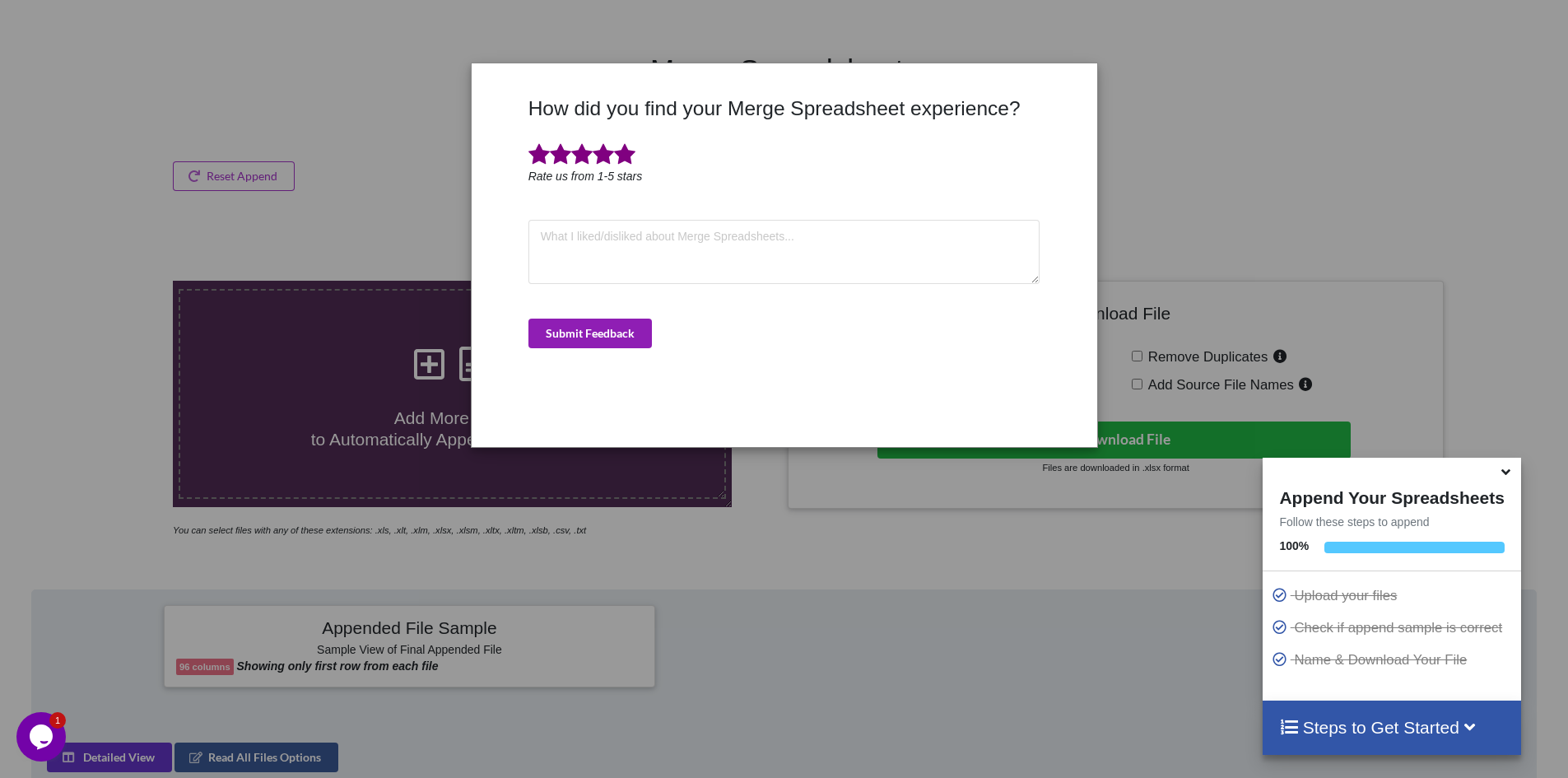
click at [636, 336] on button "Submit Feedback" at bounding box center [591, 334] width 124 height 30
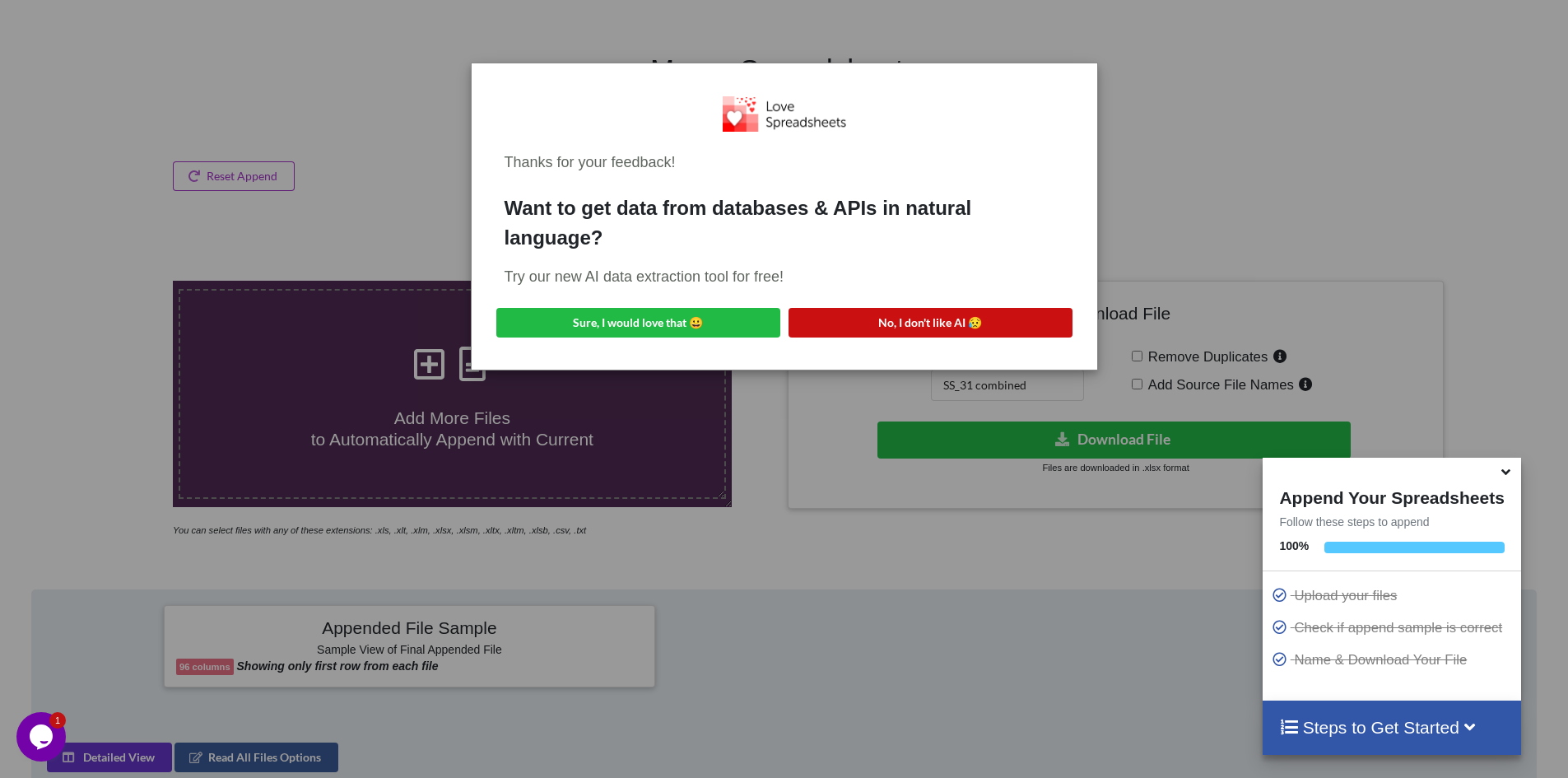
drag, startPoint x: 1041, startPoint y: 327, endPoint x: 1072, endPoint y: 313, distance: 34.0
click at [1041, 328] on button "No, I don't like AI 😥" at bounding box center [930, 323] width 284 height 30
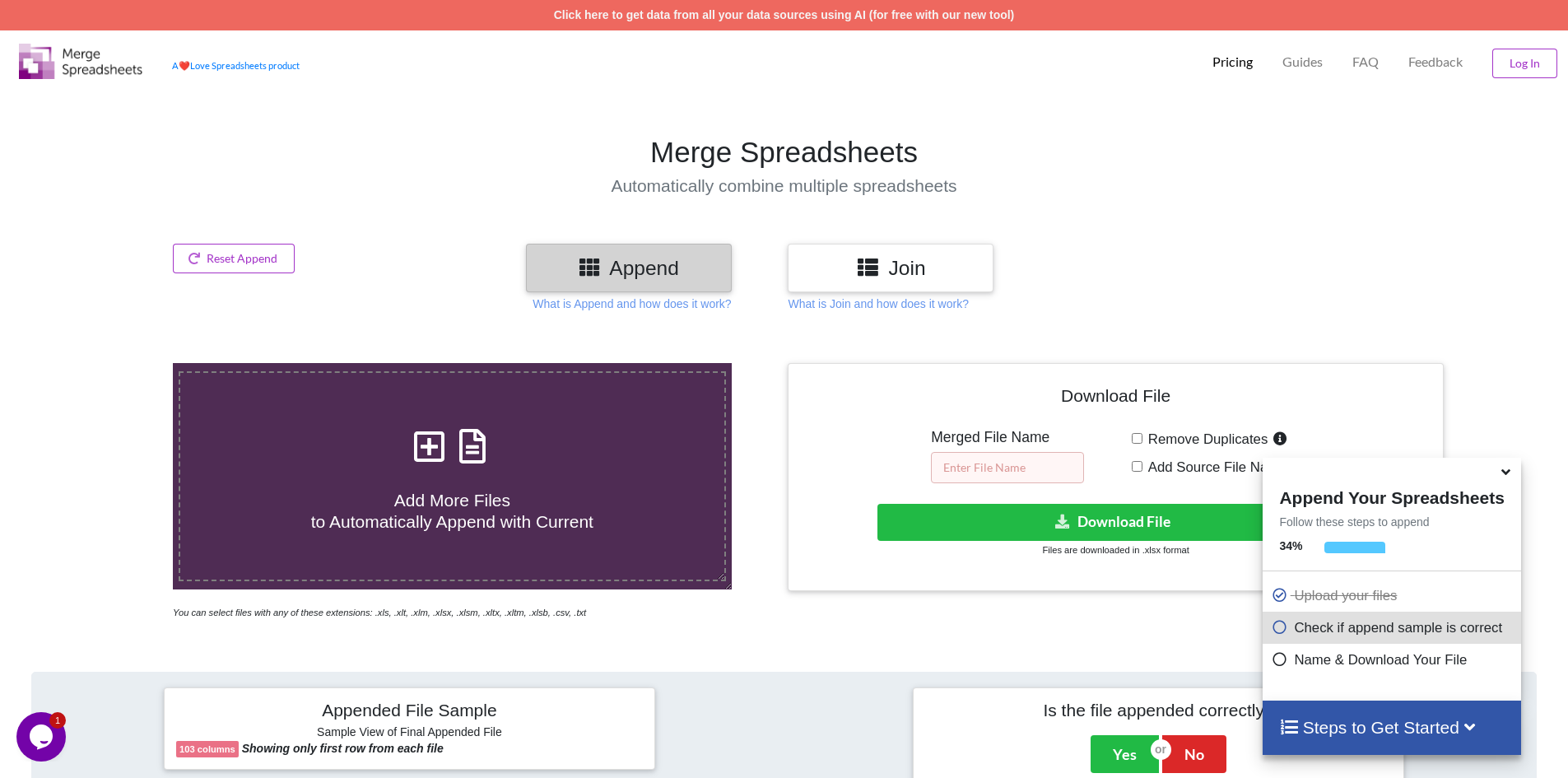
click at [978, 463] on input "text" at bounding box center [1008, 468] width 153 height 31
type input "IES-3 combined"
click at [1062, 520] on icon at bounding box center [1063, 521] width 18 height 12
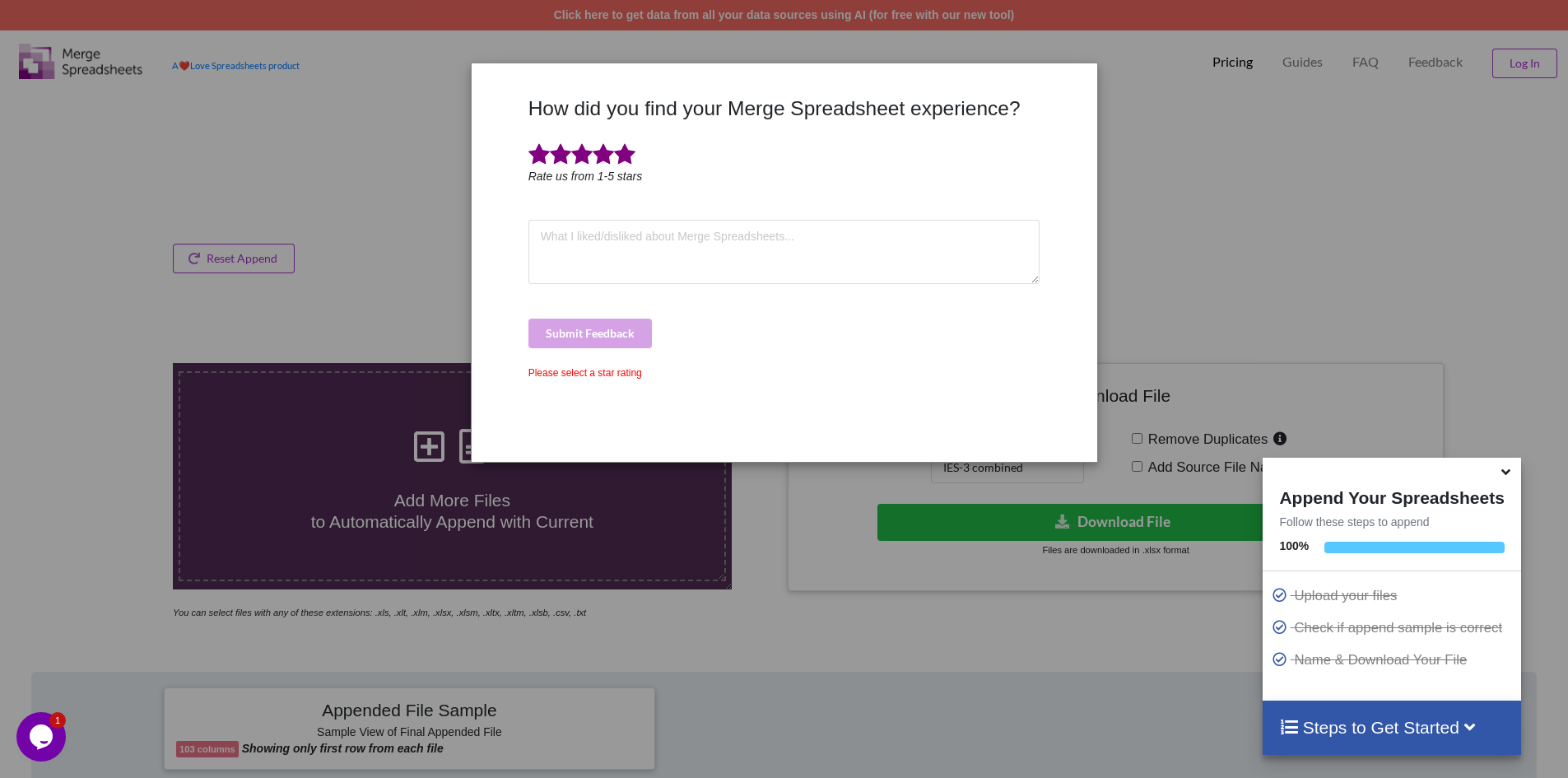
click at [631, 162] on span at bounding box center [624, 154] width 21 height 23
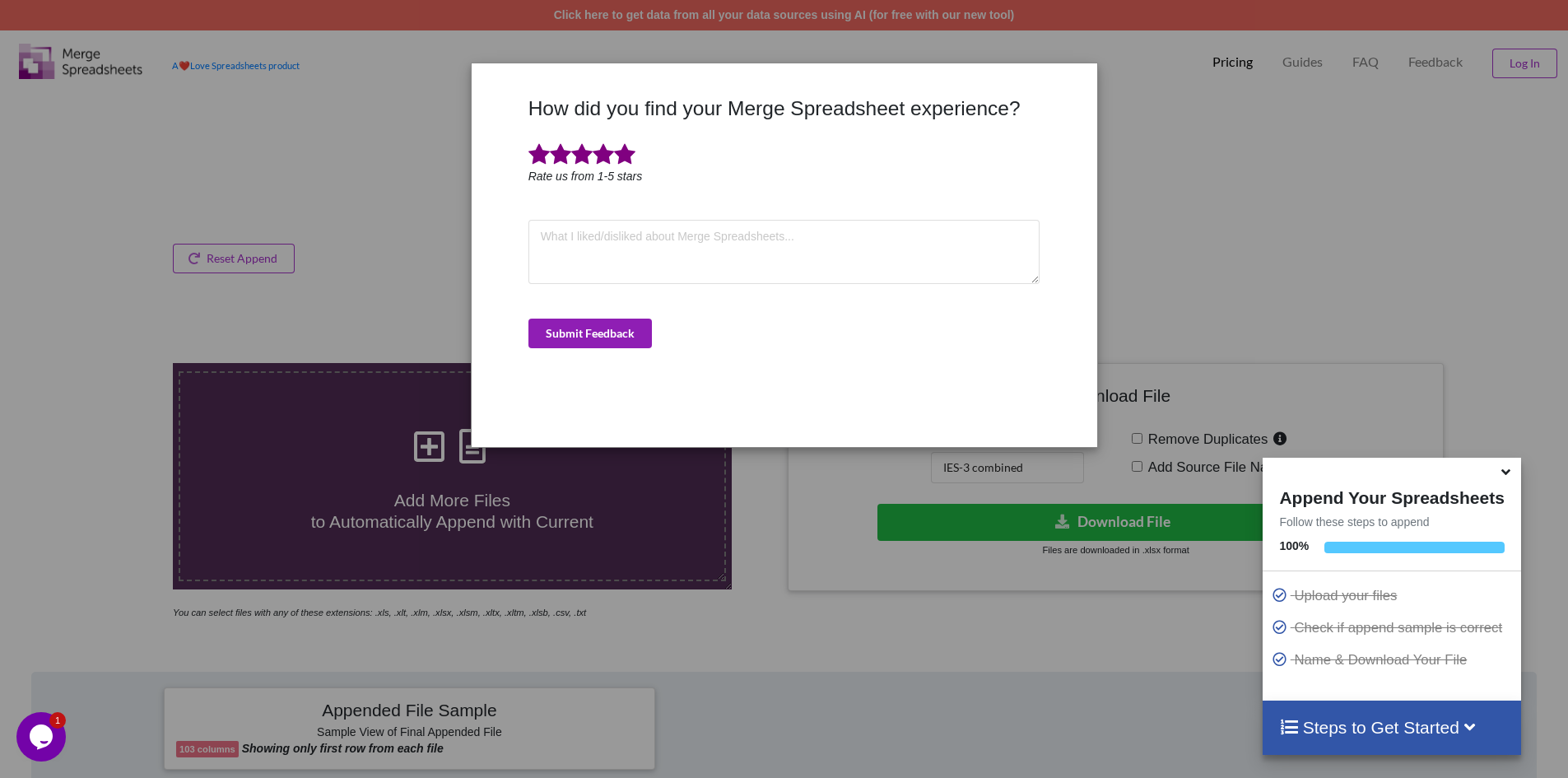
click at [618, 328] on button "Submit Feedback" at bounding box center [591, 334] width 124 height 30
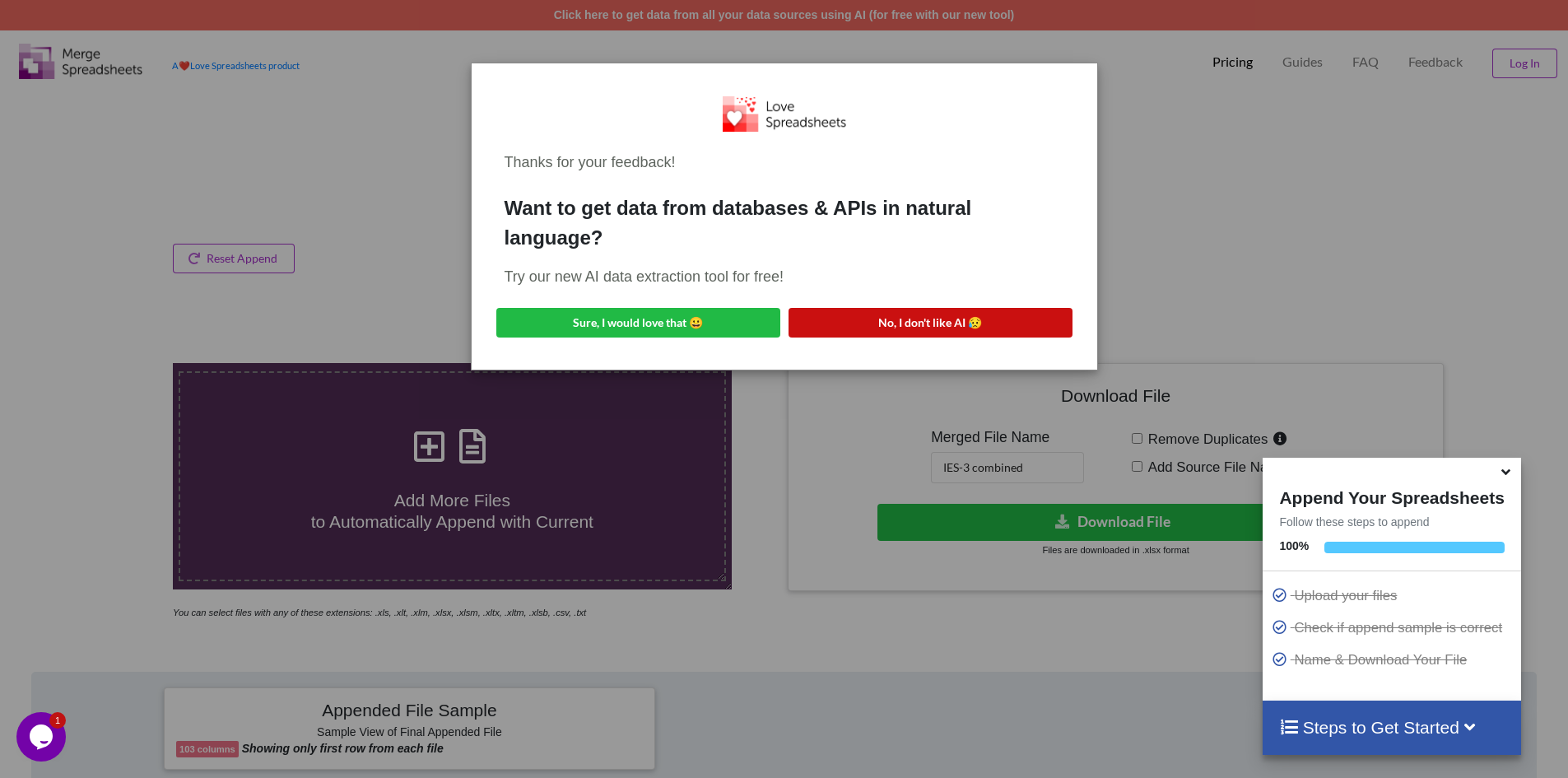
click at [967, 326] on button "No, I don't like AI 😥" at bounding box center [930, 323] width 284 height 30
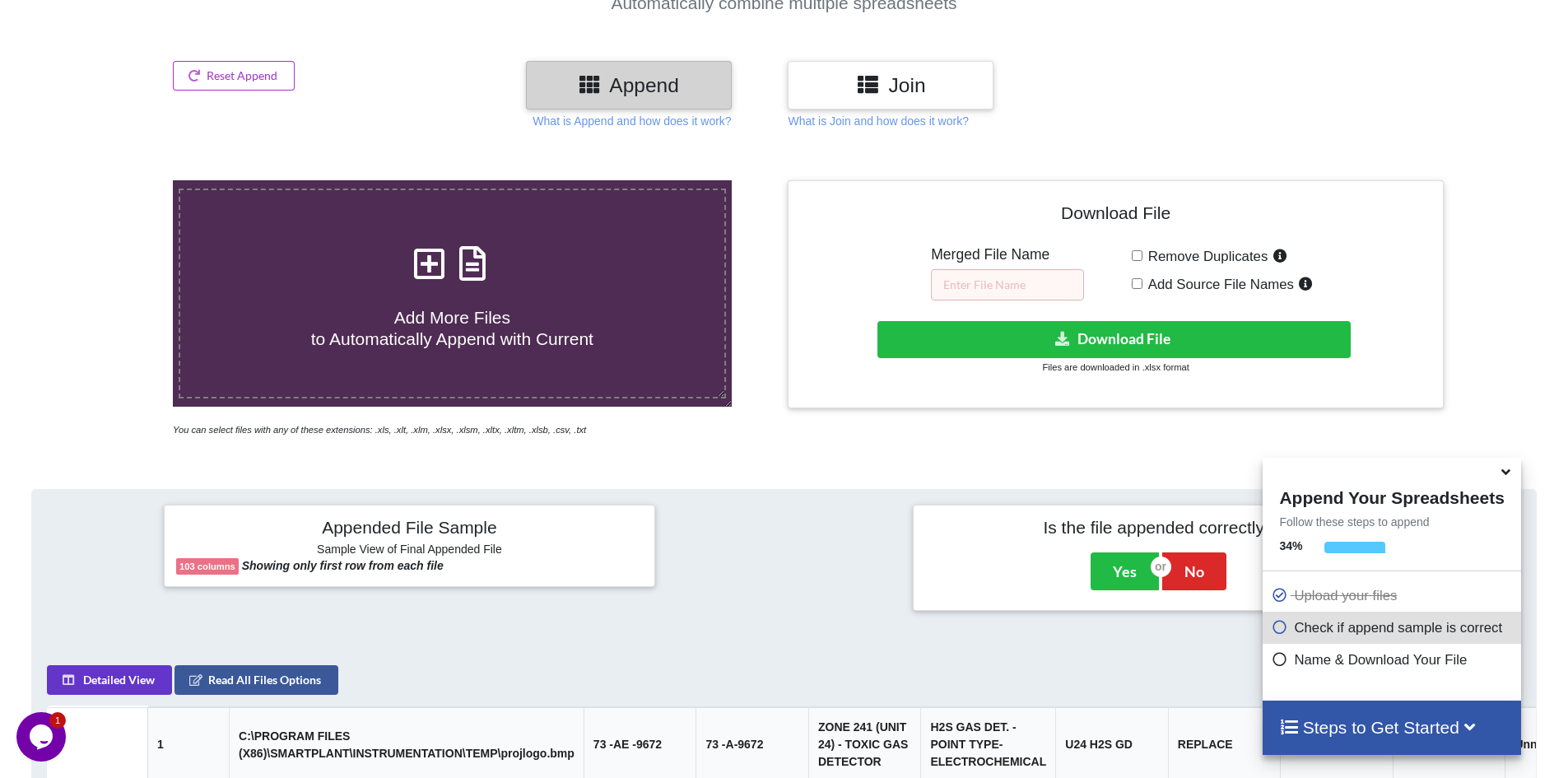
scroll to position [178, 0]
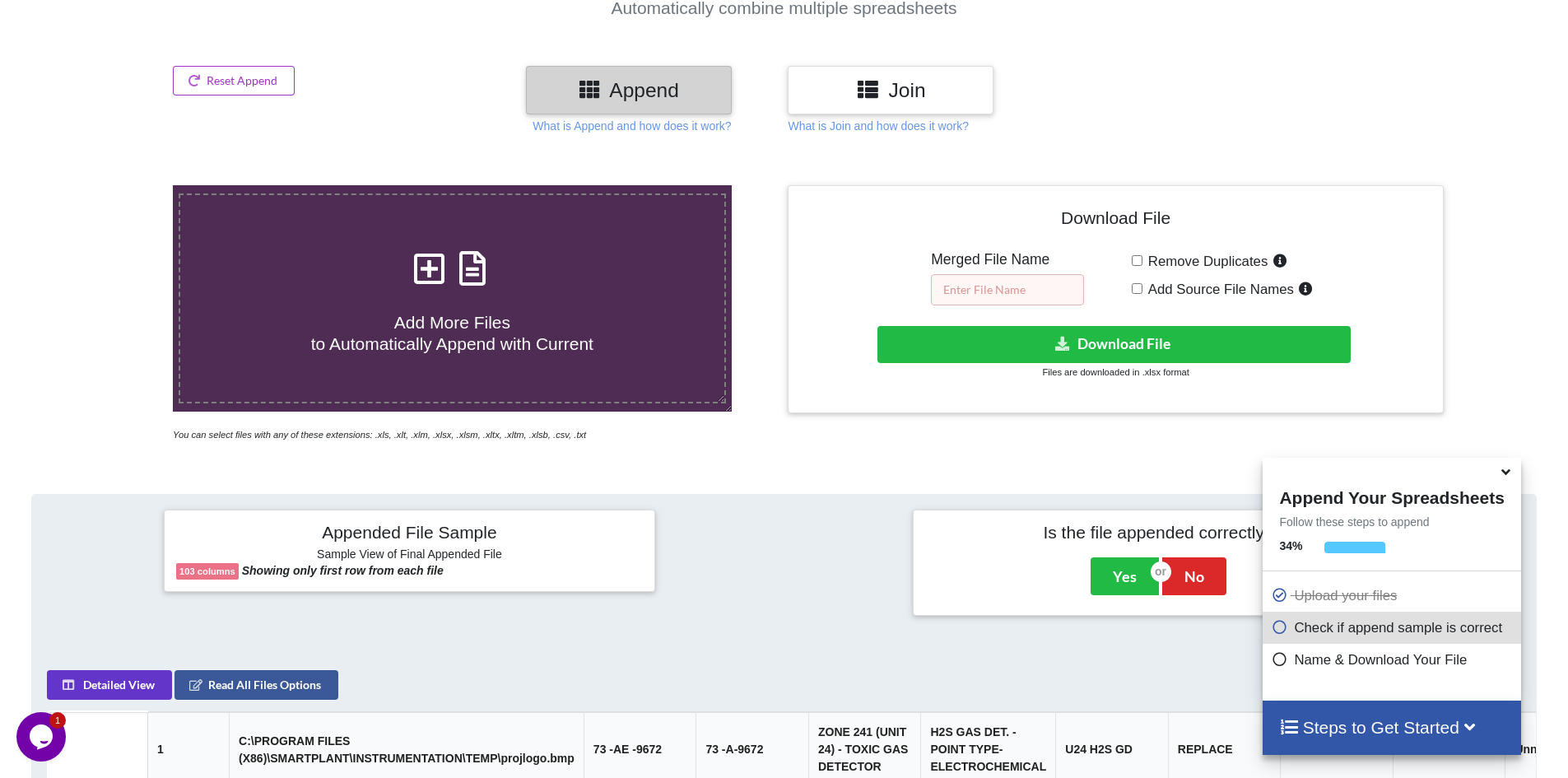
click at [993, 284] on input "text" at bounding box center [1008, 290] width 153 height 31
click at [986, 284] on input "text" at bounding box center [1008, 290] width 153 height 31
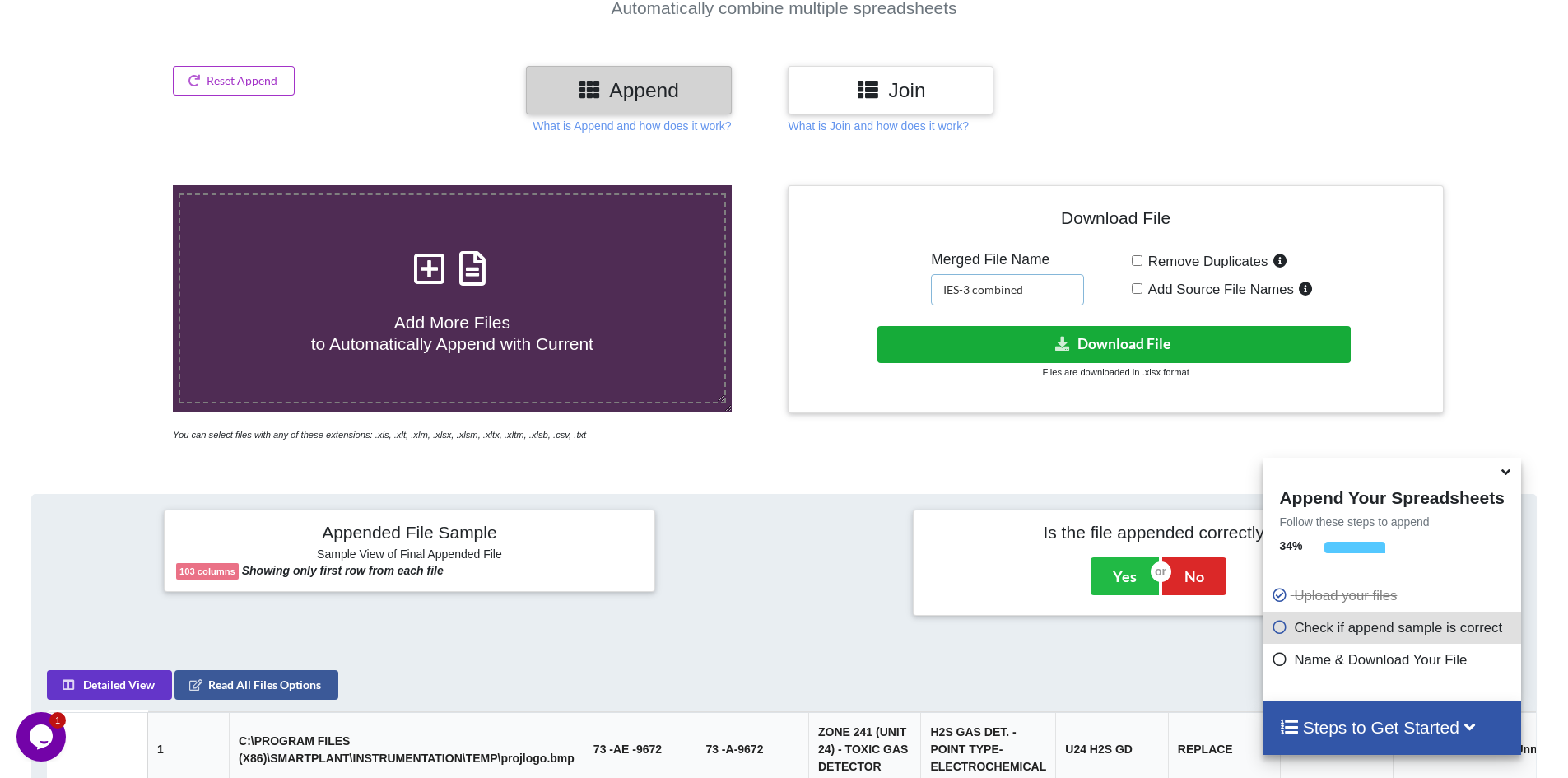
type input "IES-3 combined"
click at [1064, 339] on icon at bounding box center [1063, 342] width 18 height 12
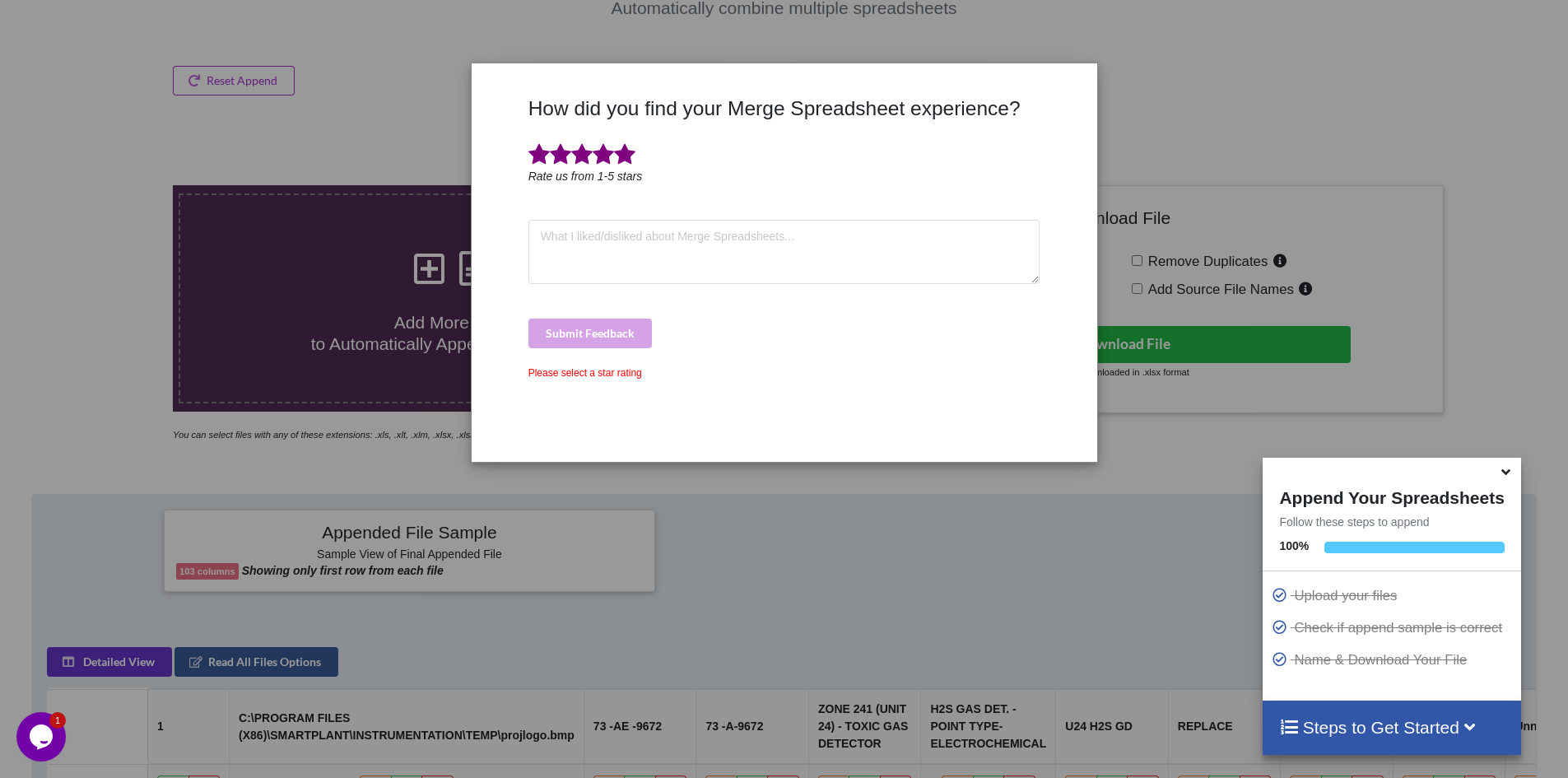
click at [627, 156] on span at bounding box center [624, 154] width 21 height 23
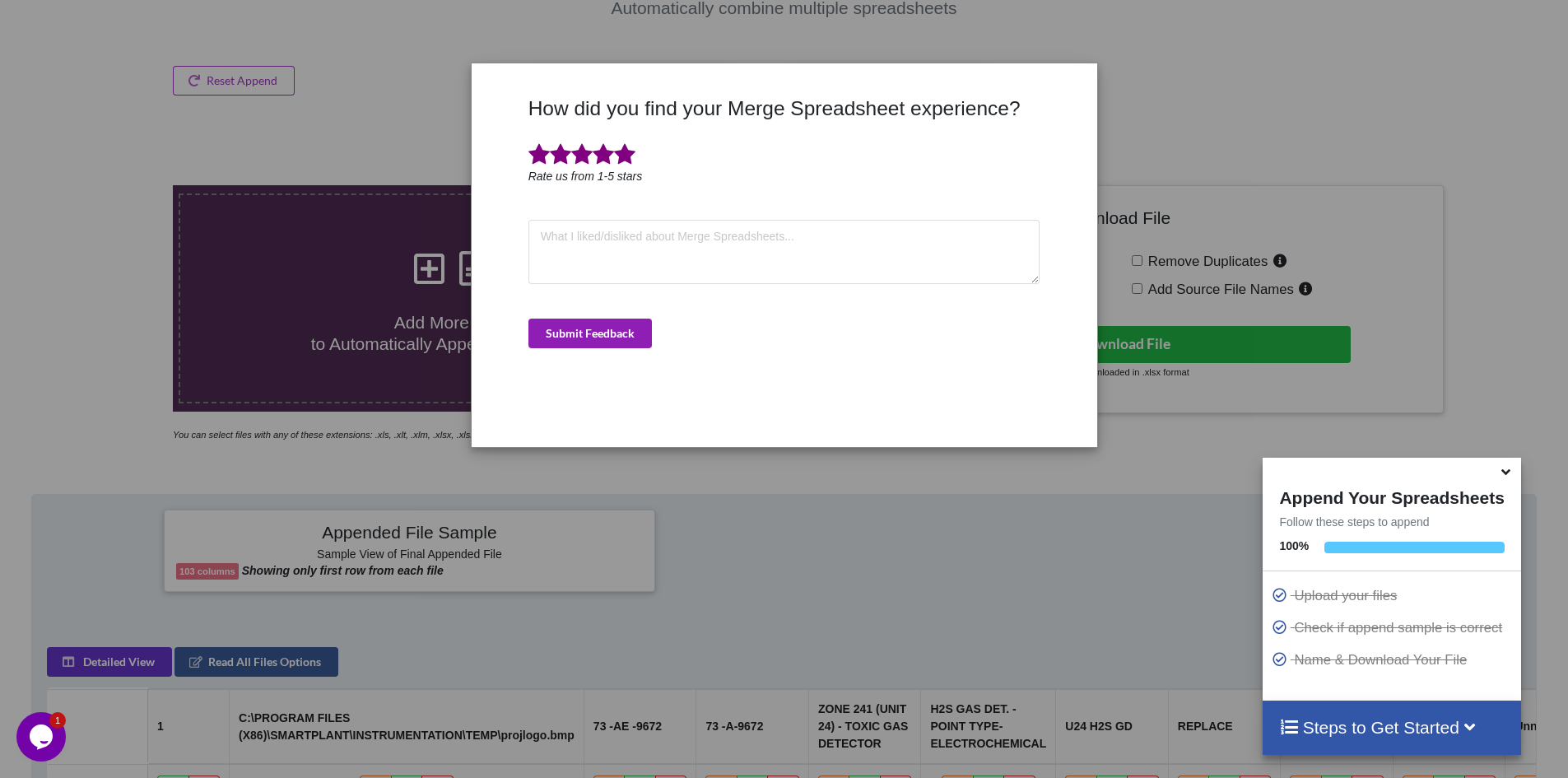
click at [621, 335] on button "Submit Feedback" at bounding box center [591, 334] width 124 height 30
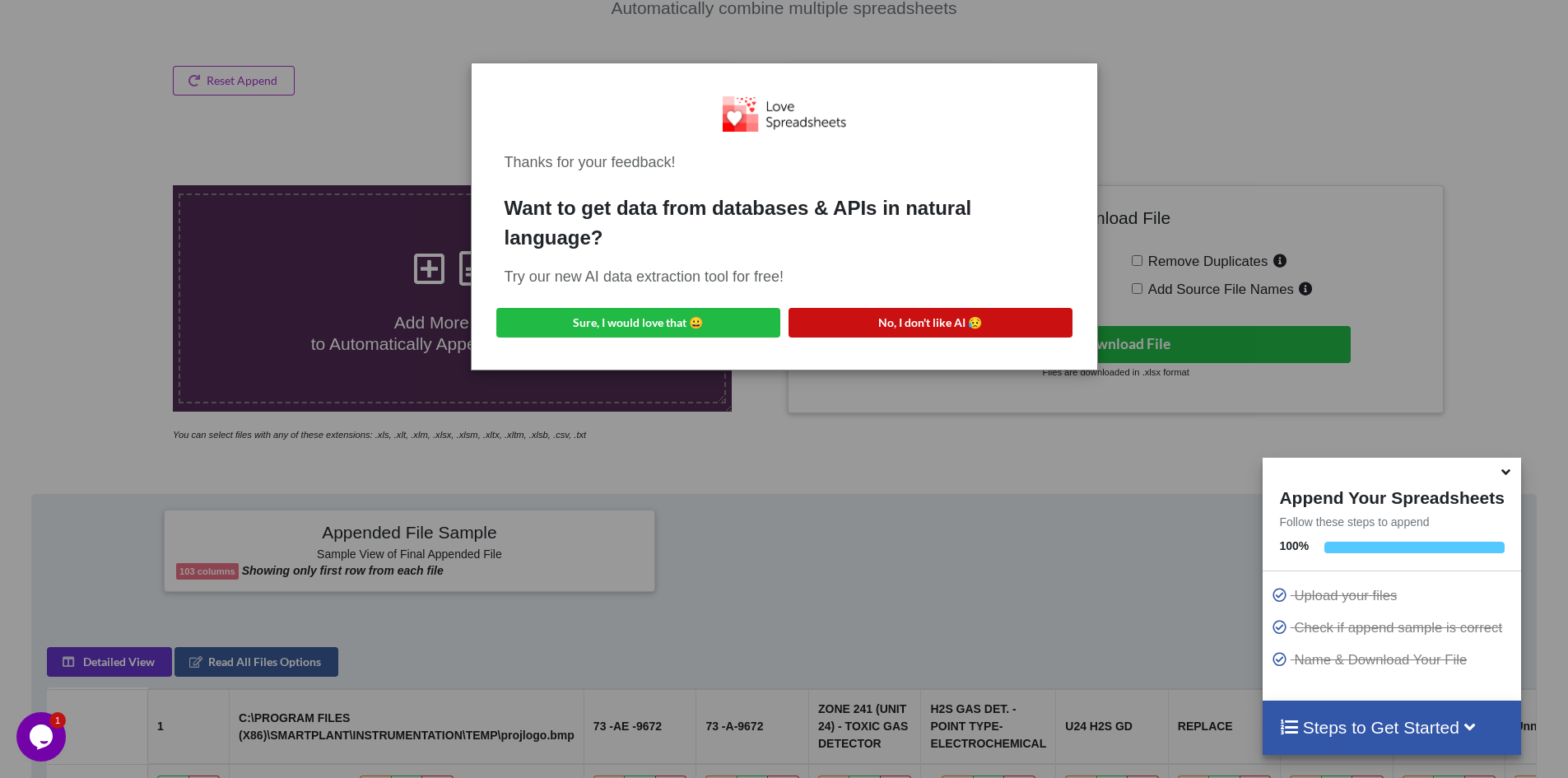
click at [934, 324] on button "No, I don't like AI 😥" at bounding box center [930, 323] width 284 height 30
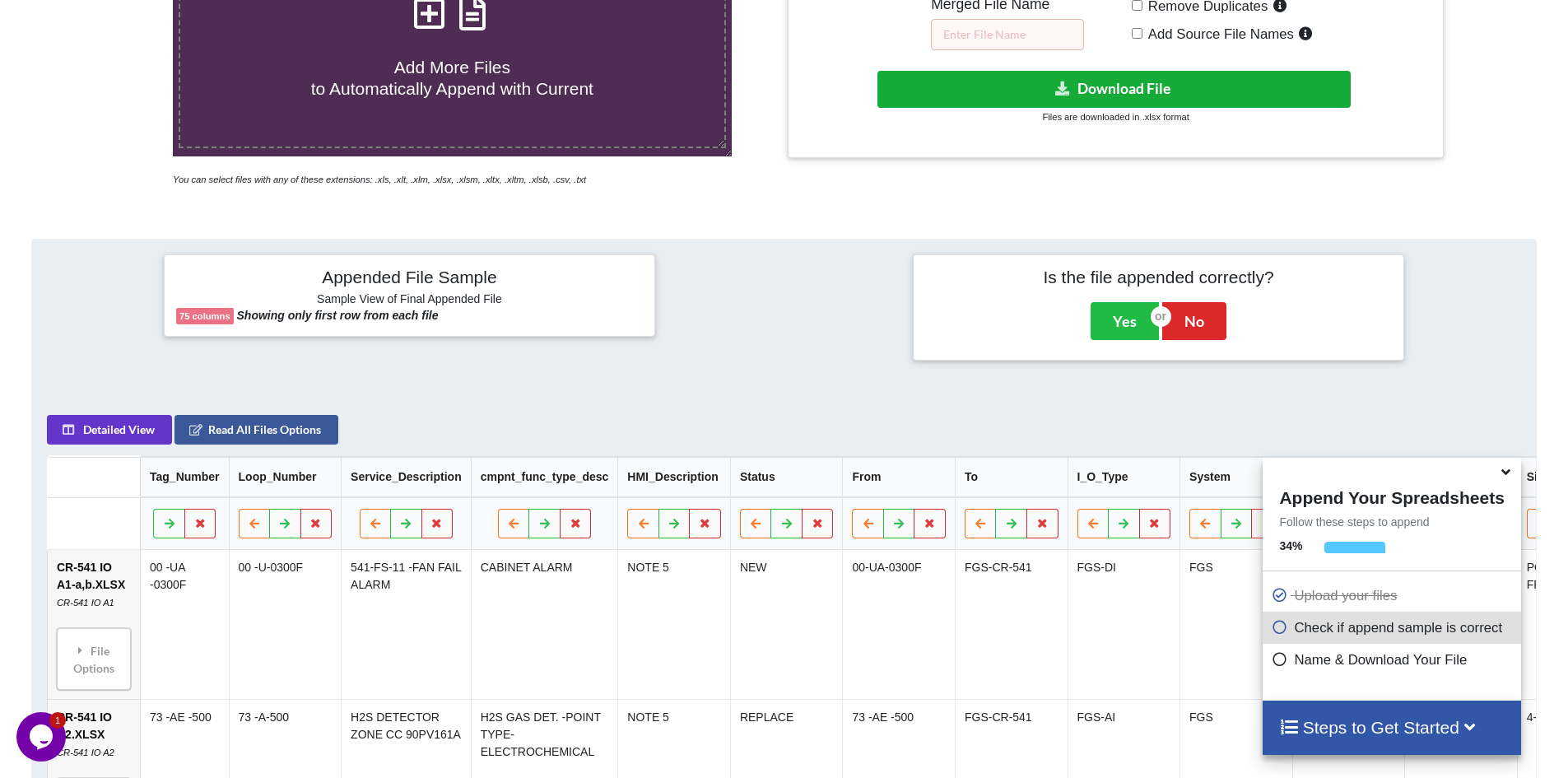
scroll to position [95, 0]
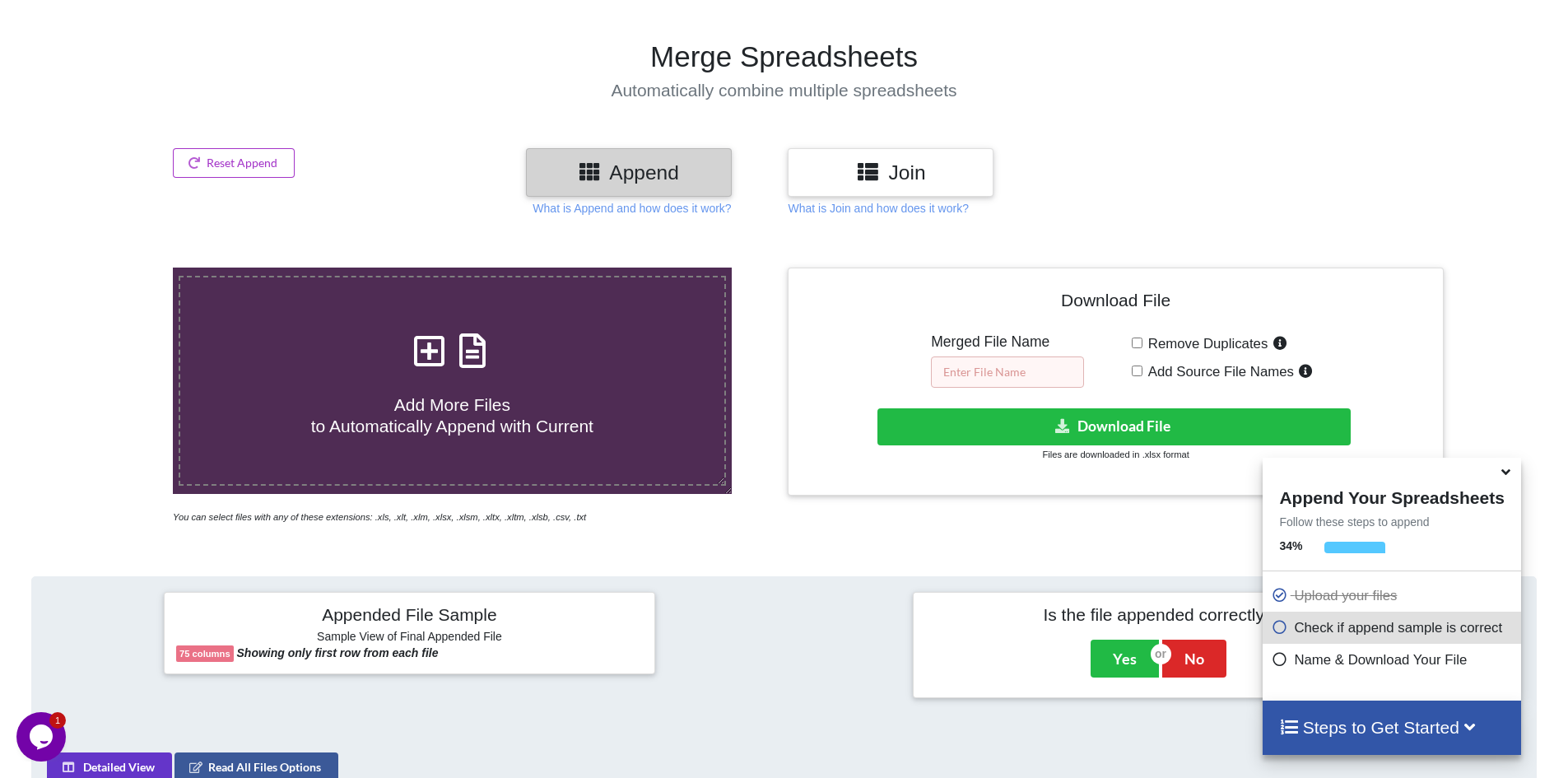
click at [1008, 370] on input "text" at bounding box center [1008, 373] width 153 height 31
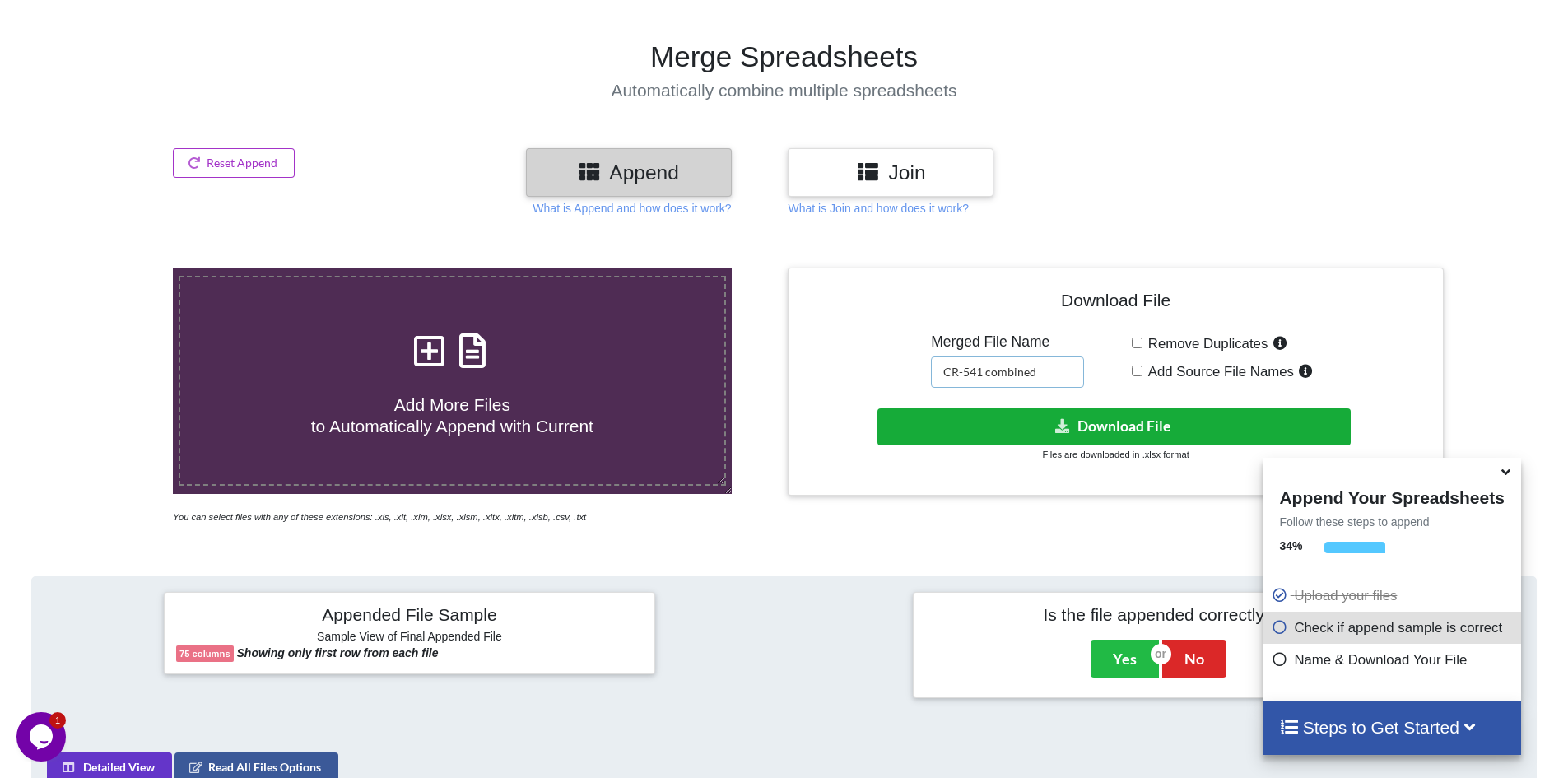
type input "CR-541 combined"
click at [1062, 425] on icon at bounding box center [1063, 425] width 18 height 12
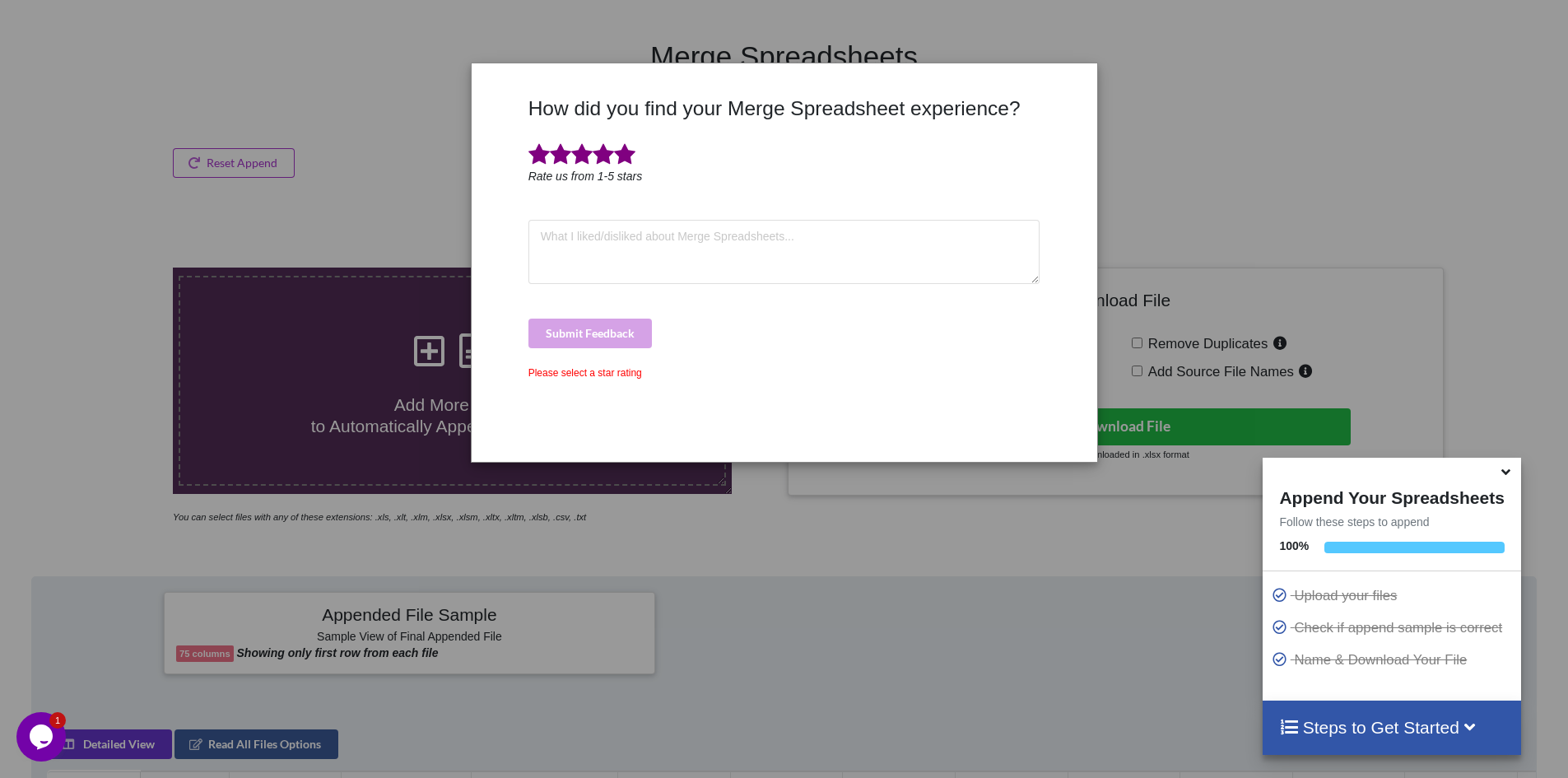
drag, startPoint x: 630, startPoint y: 152, endPoint x: 630, endPoint y: 161, distance: 9.0
click at [630, 154] on span at bounding box center [624, 154] width 21 height 23
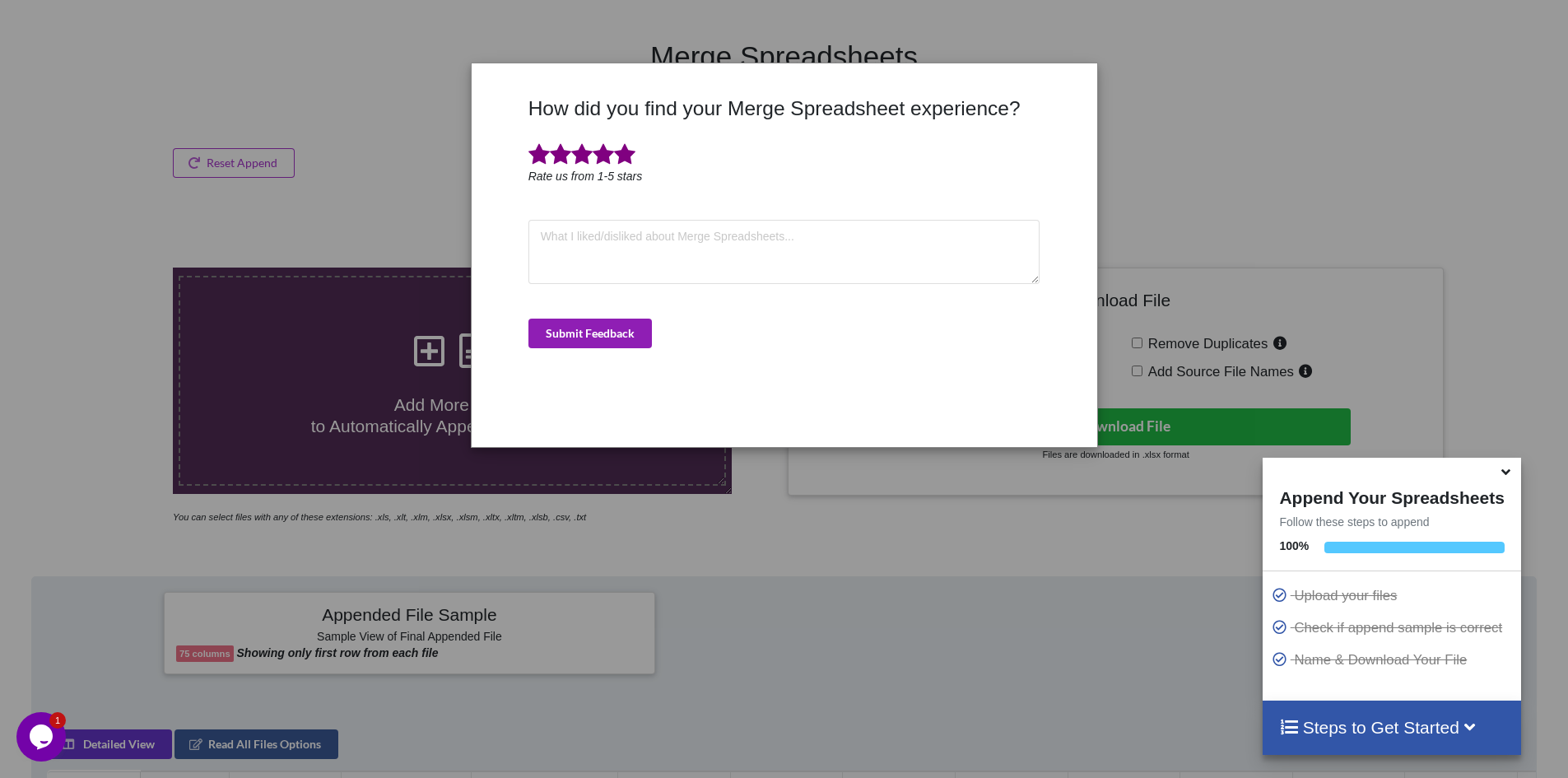
click at [625, 329] on button "Submit Feedback" at bounding box center [591, 334] width 124 height 30
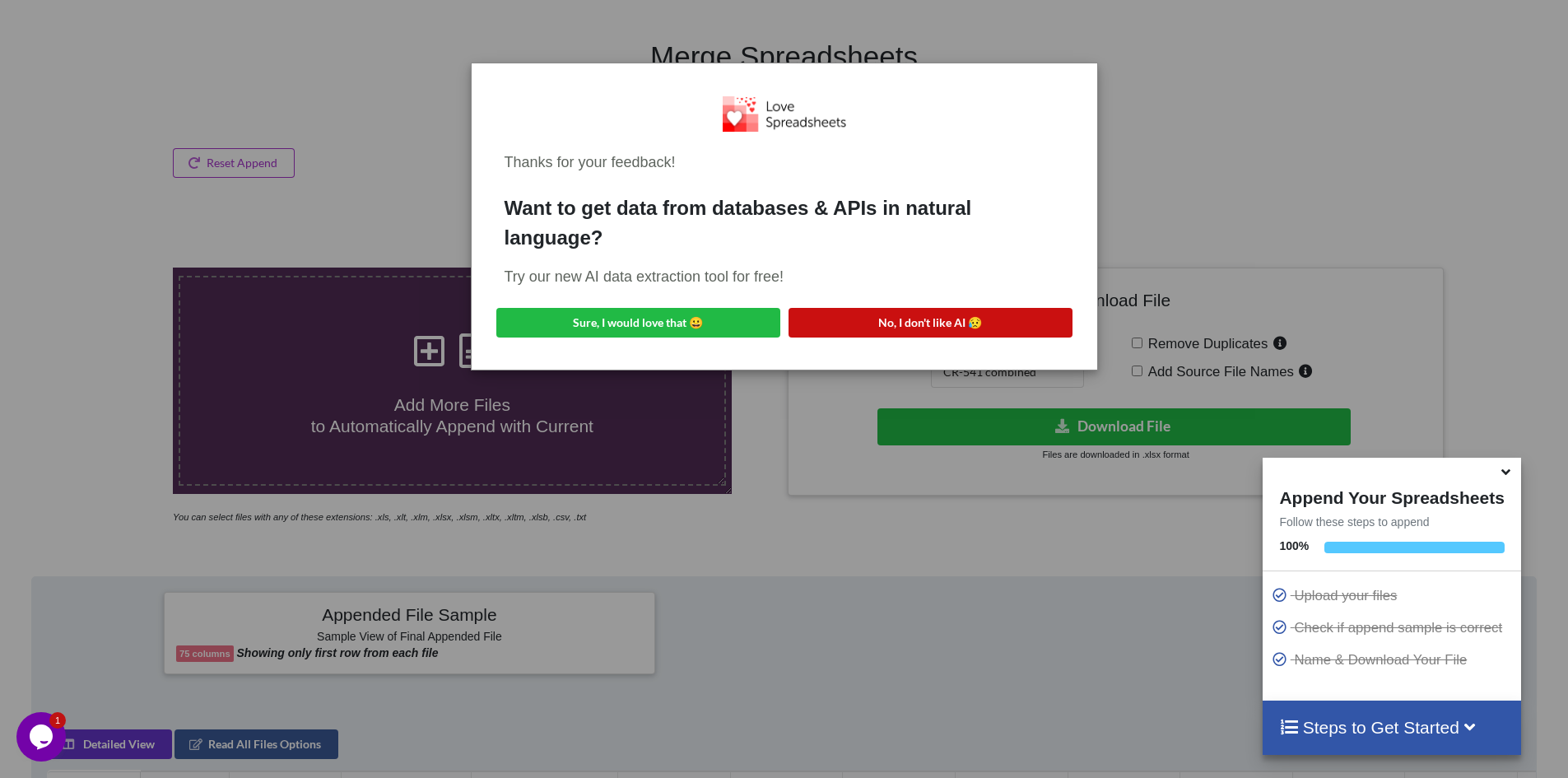
click at [876, 315] on button "No, I don't like AI 😥" at bounding box center [930, 323] width 284 height 30
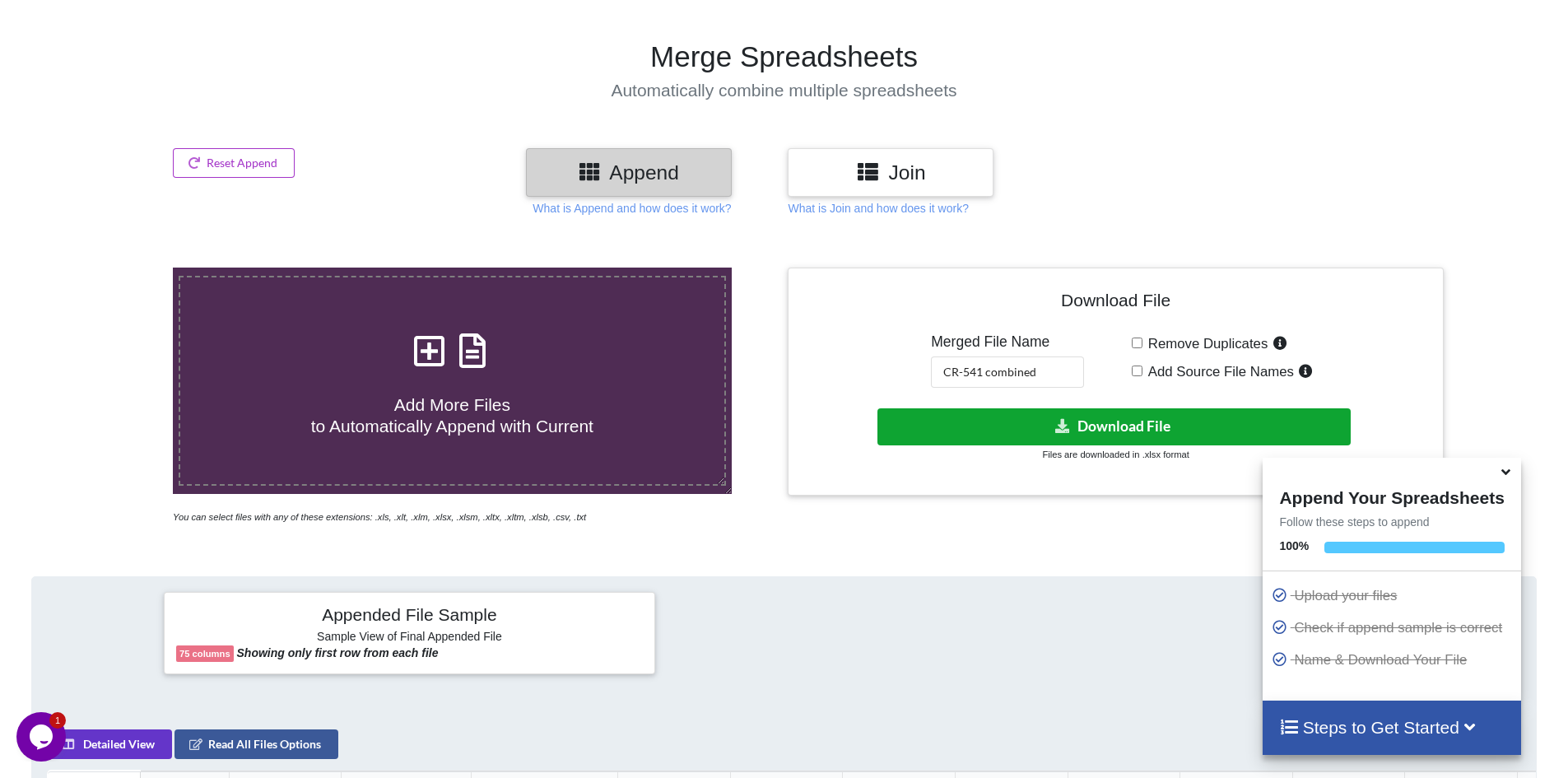
click at [1067, 424] on icon at bounding box center [1063, 425] width 18 height 12
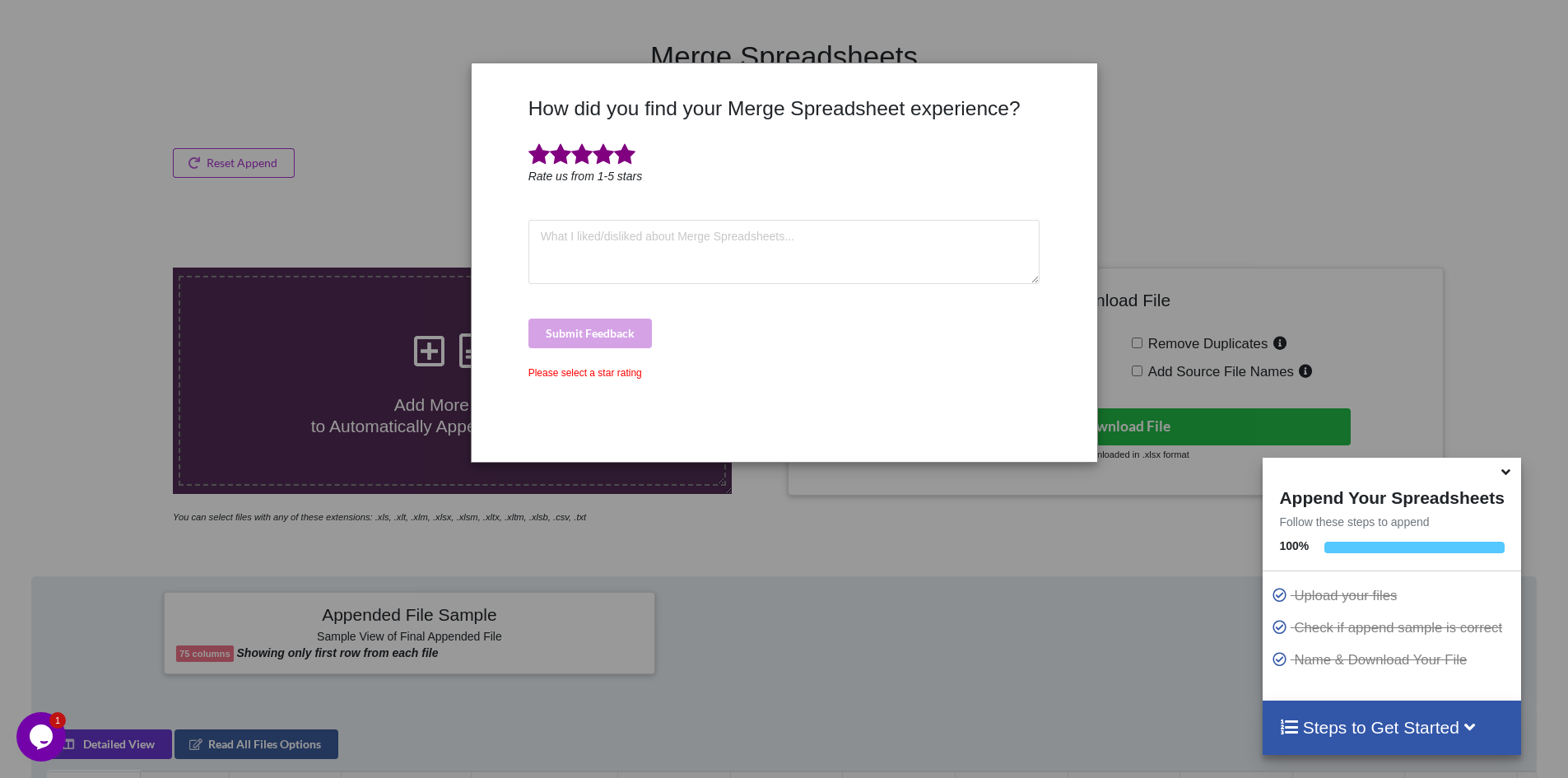
drag, startPoint x: 626, startPoint y: 157, endPoint x: 644, endPoint y: 223, distance: 68.4
click at [626, 160] on span at bounding box center [624, 154] width 21 height 23
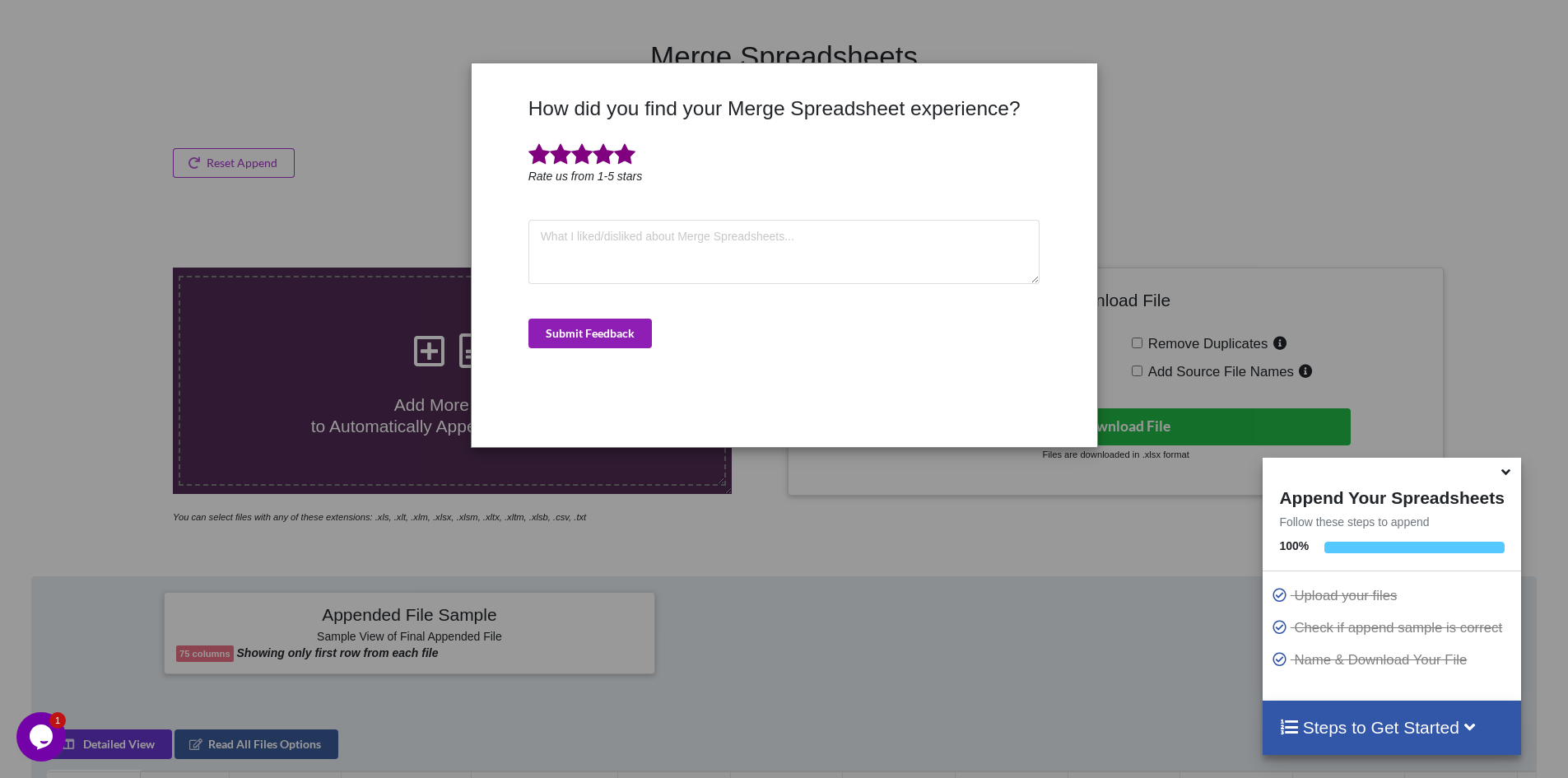
click at [639, 326] on button "Submit Feedback" at bounding box center [591, 334] width 124 height 30
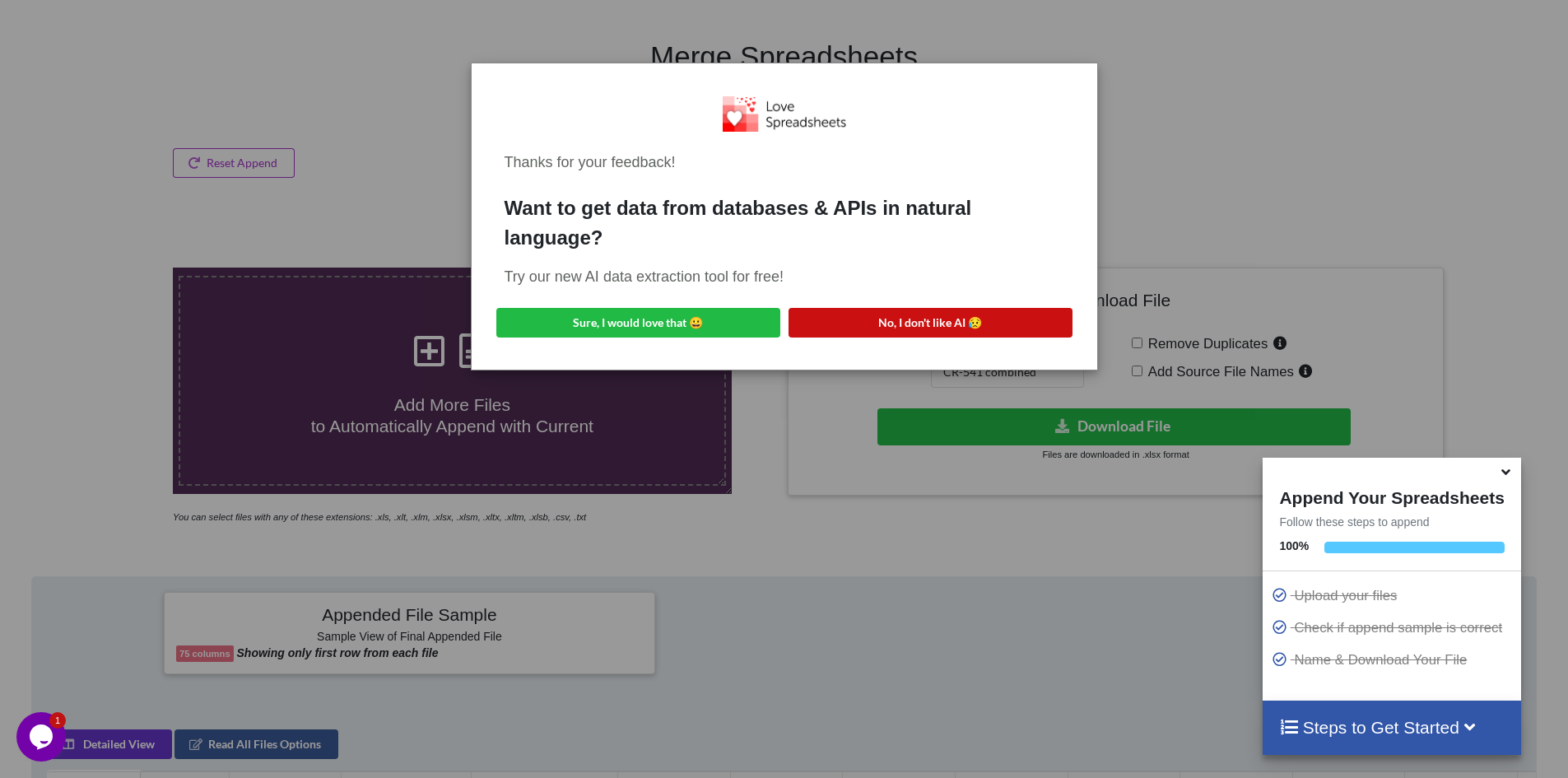
click at [823, 313] on button "No, I don't like AI 😥" at bounding box center [930, 323] width 284 height 30
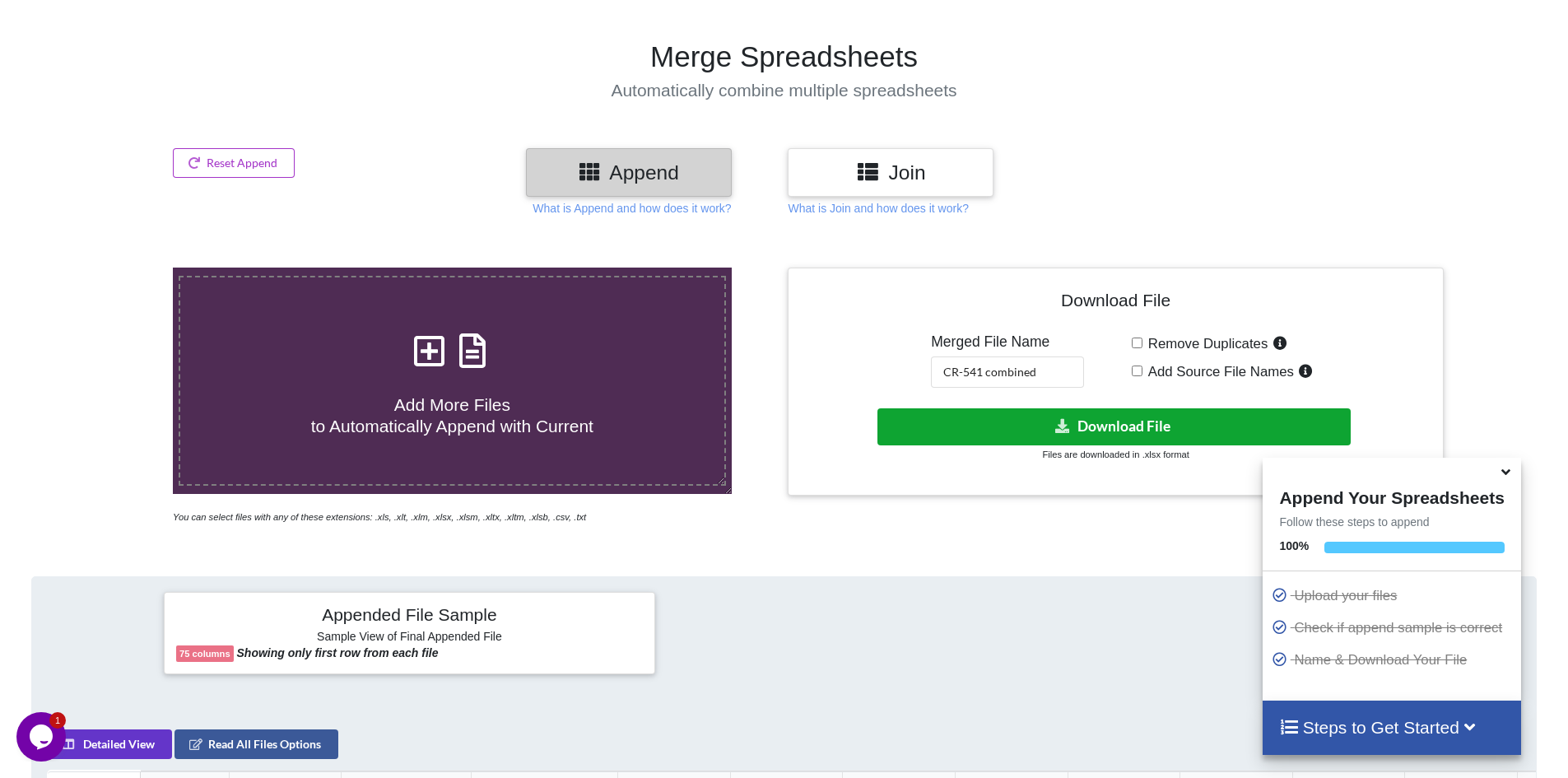
click at [1063, 425] on icon at bounding box center [1063, 425] width 18 height 12
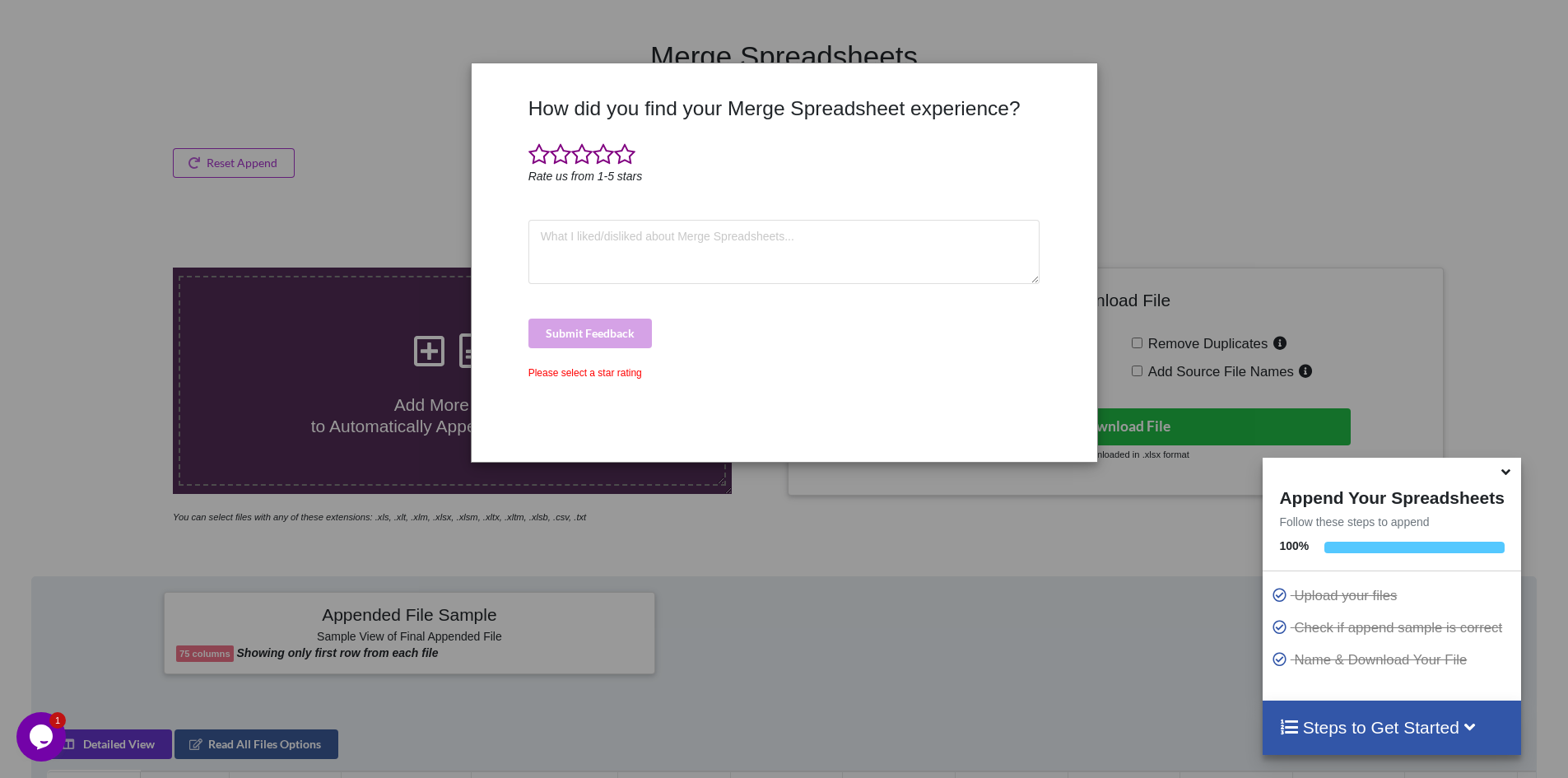
click at [624, 164] on span at bounding box center [624, 154] width 21 height 23
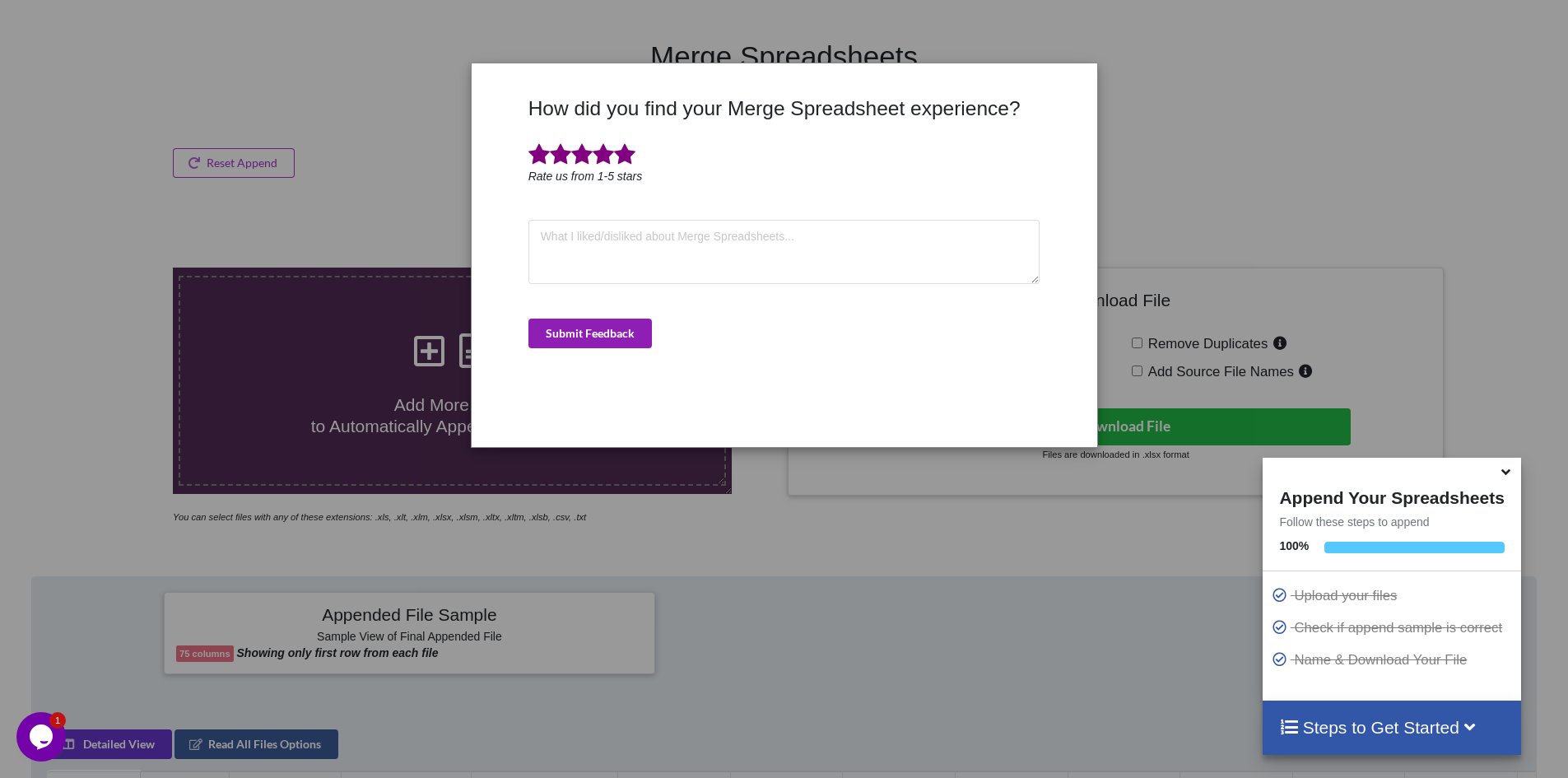
click at [620, 329] on button "Submit Feedback" at bounding box center [591, 334] width 124 height 30
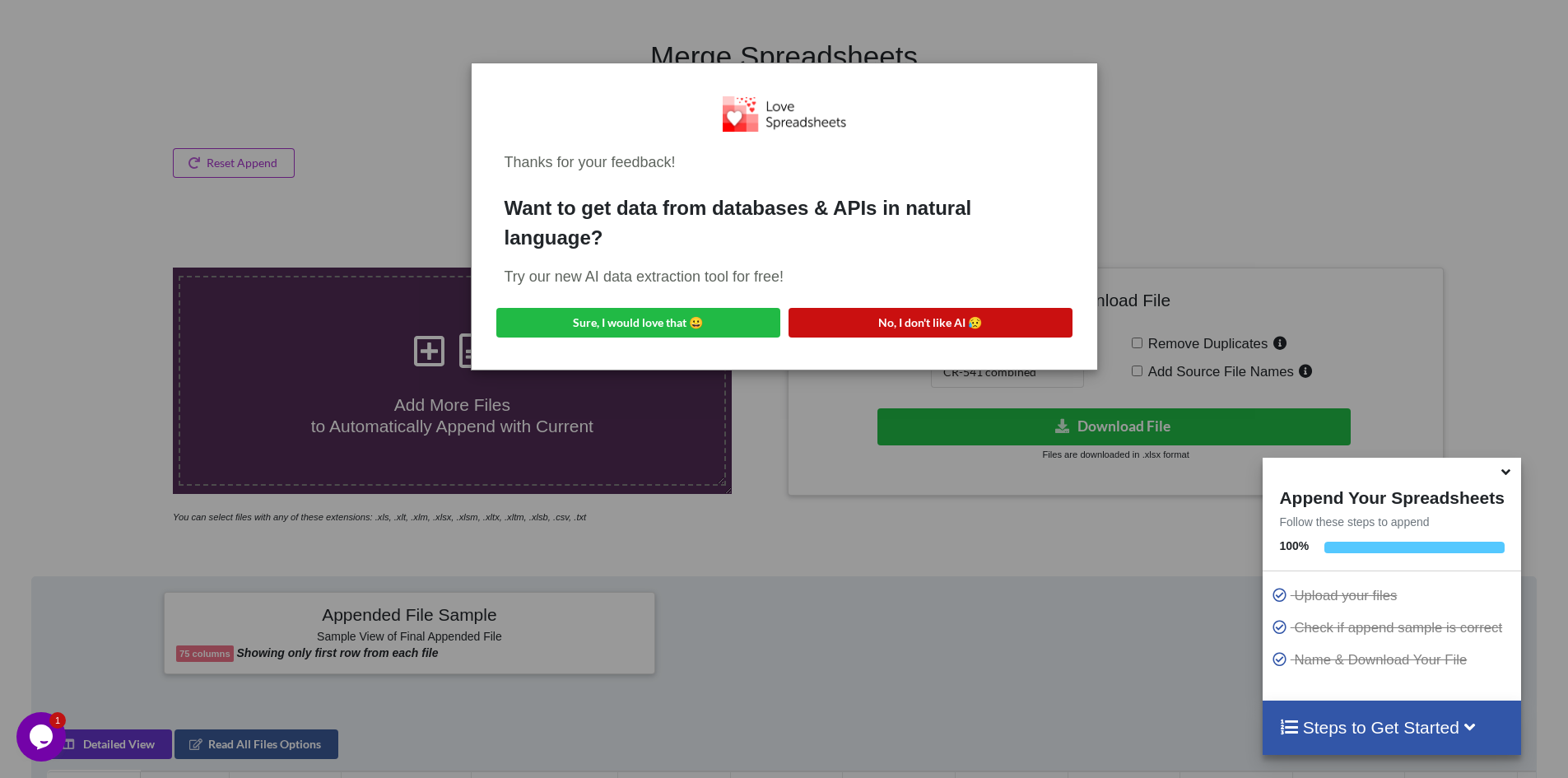
click at [797, 312] on button "No, I don't like AI 😥" at bounding box center [930, 323] width 284 height 30
